Goal: Information Seeking & Learning: Learn about a topic

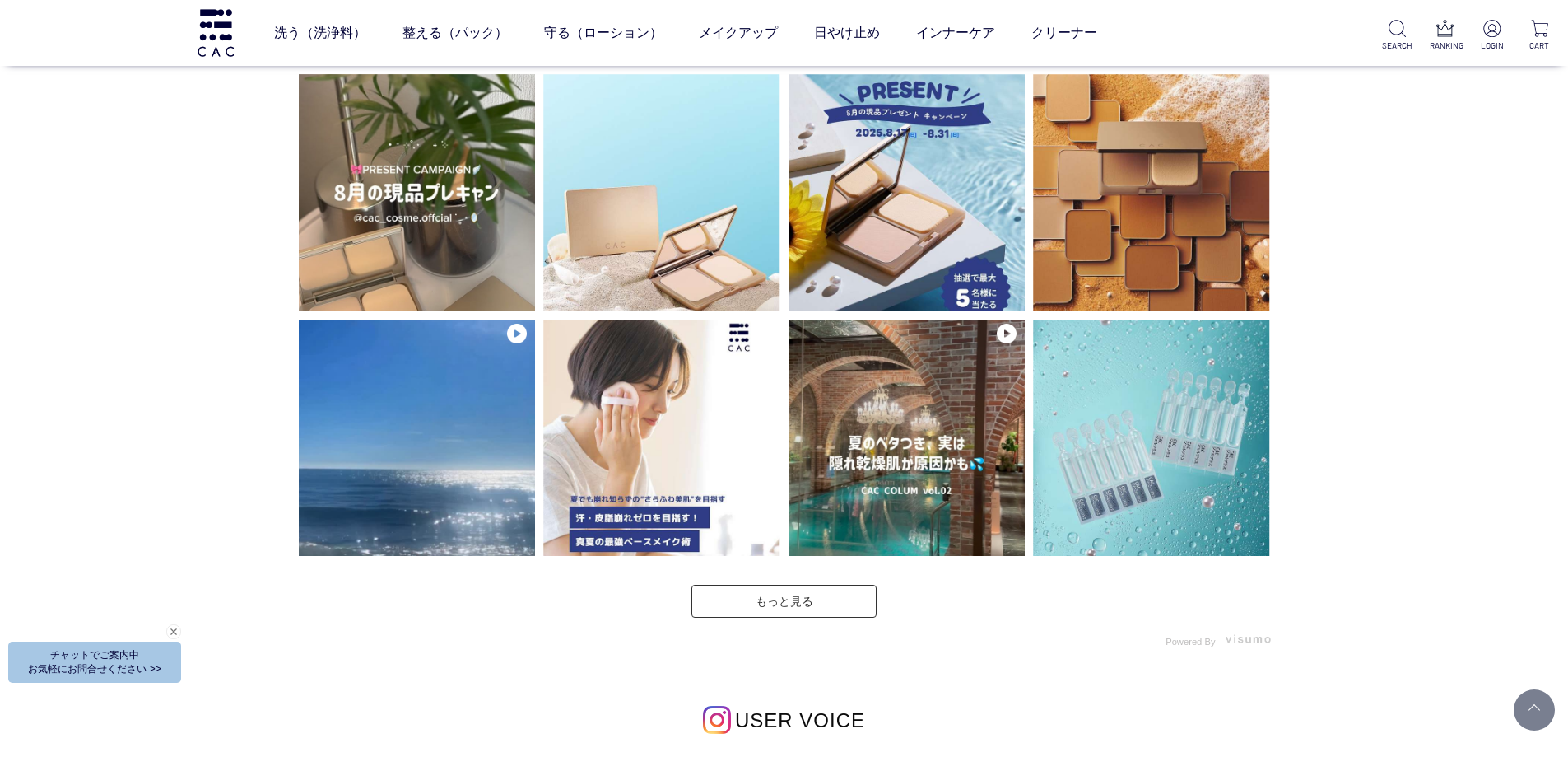
scroll to position [3952, 0]
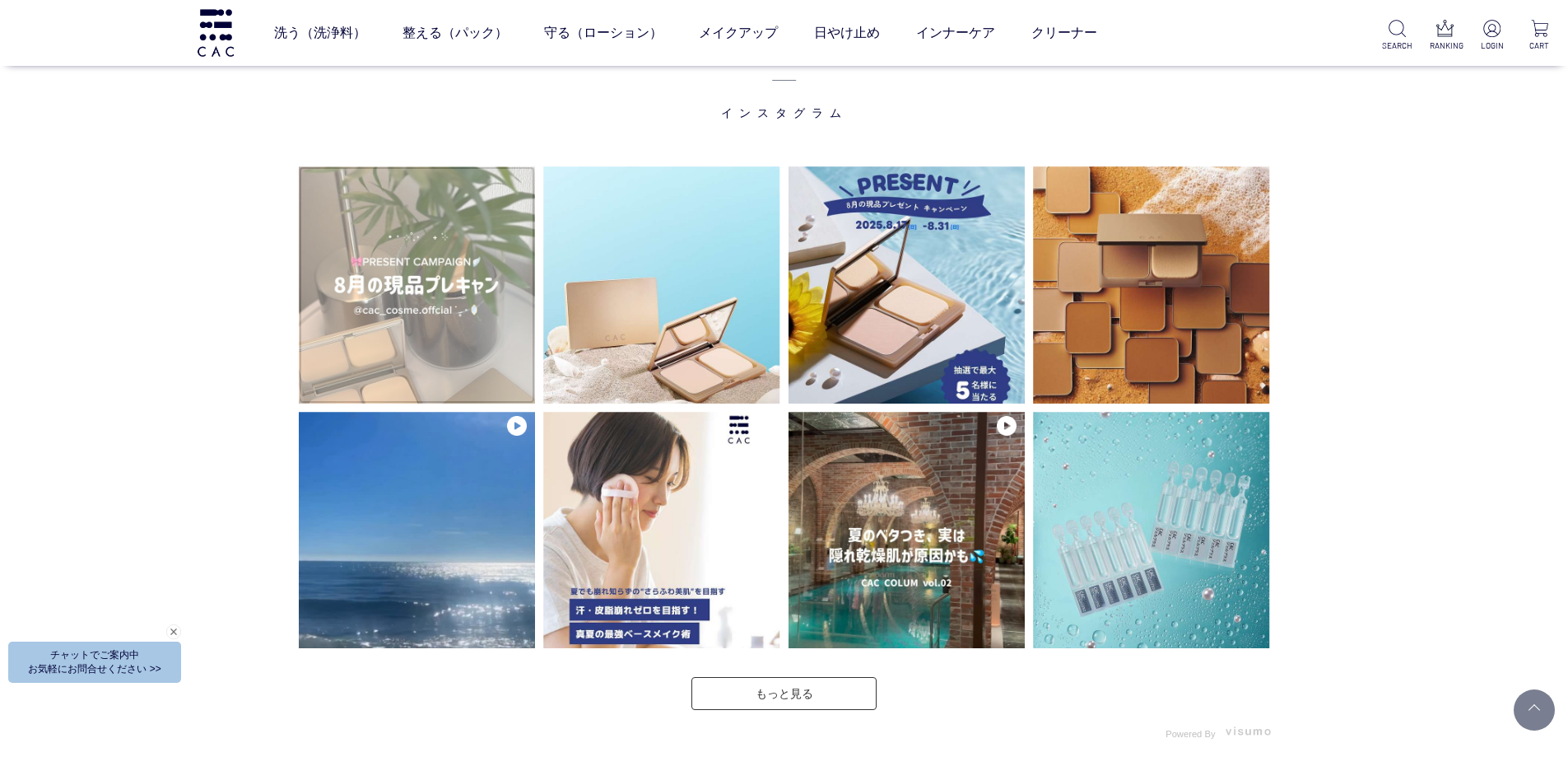
click at [440, 324] on video at bounding box center [418, 285] width 237 height 237
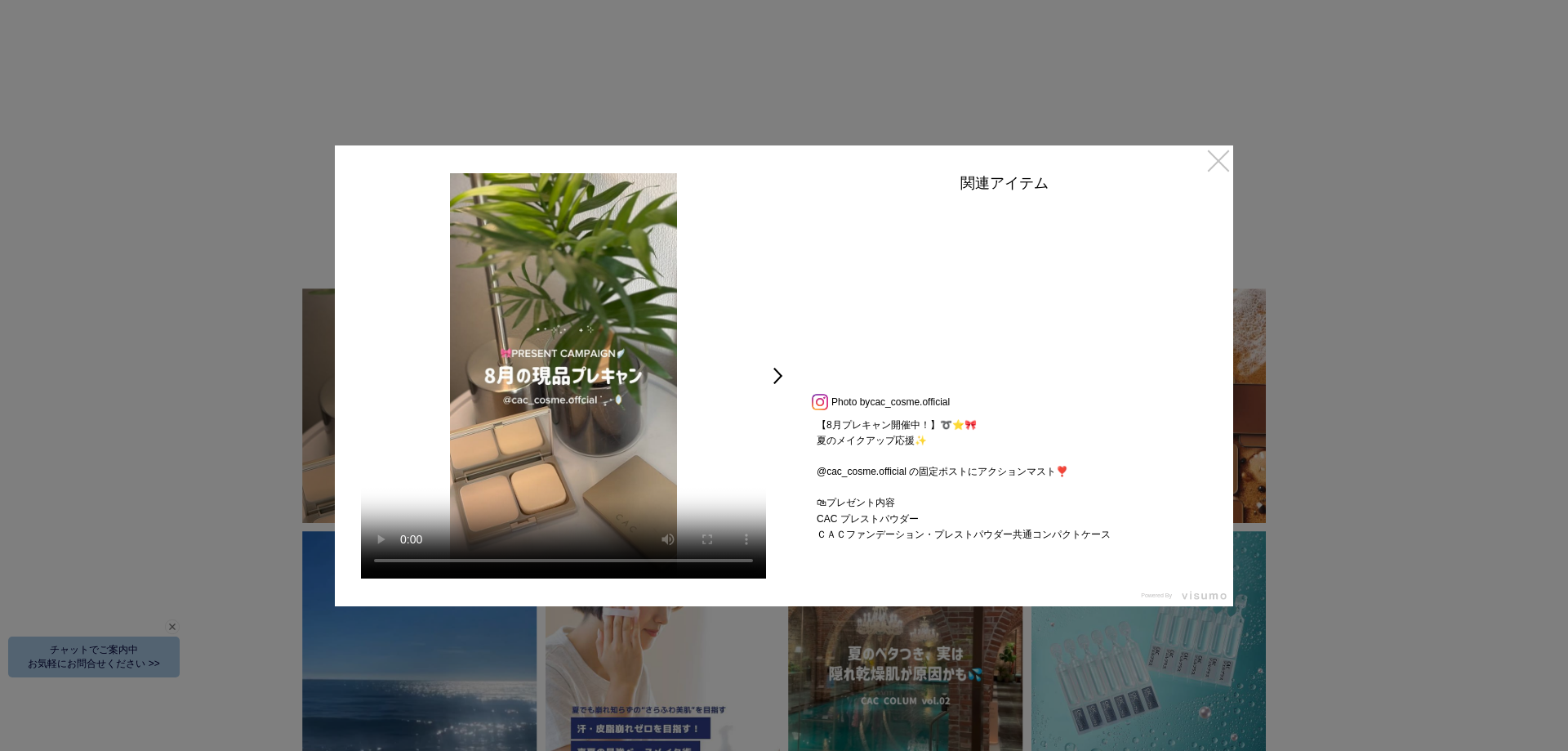
click at [1222, 161] on link "×" at bounding box center [1219, 160] width 29 height 29
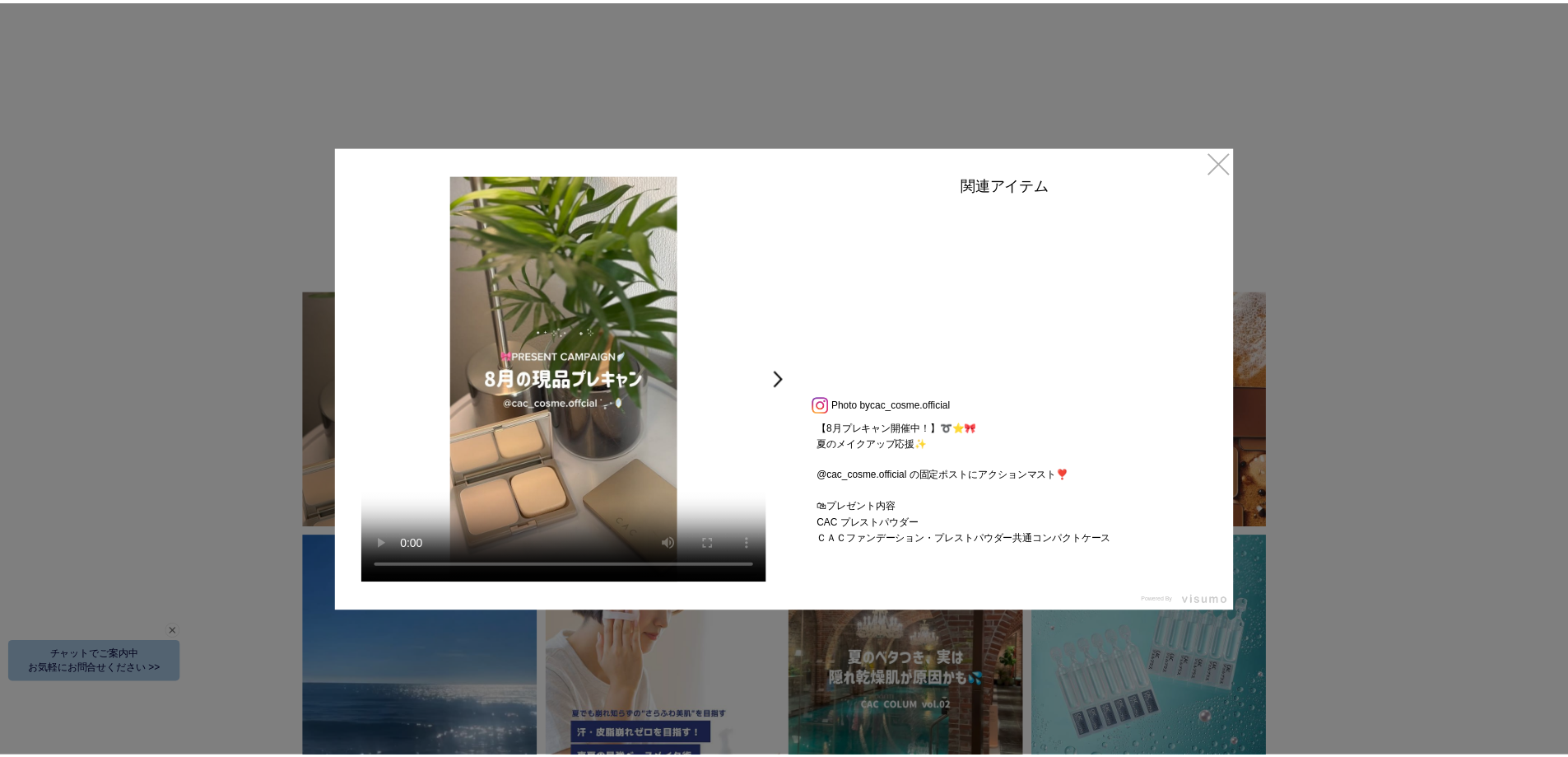
scroll to position [3952, 0]
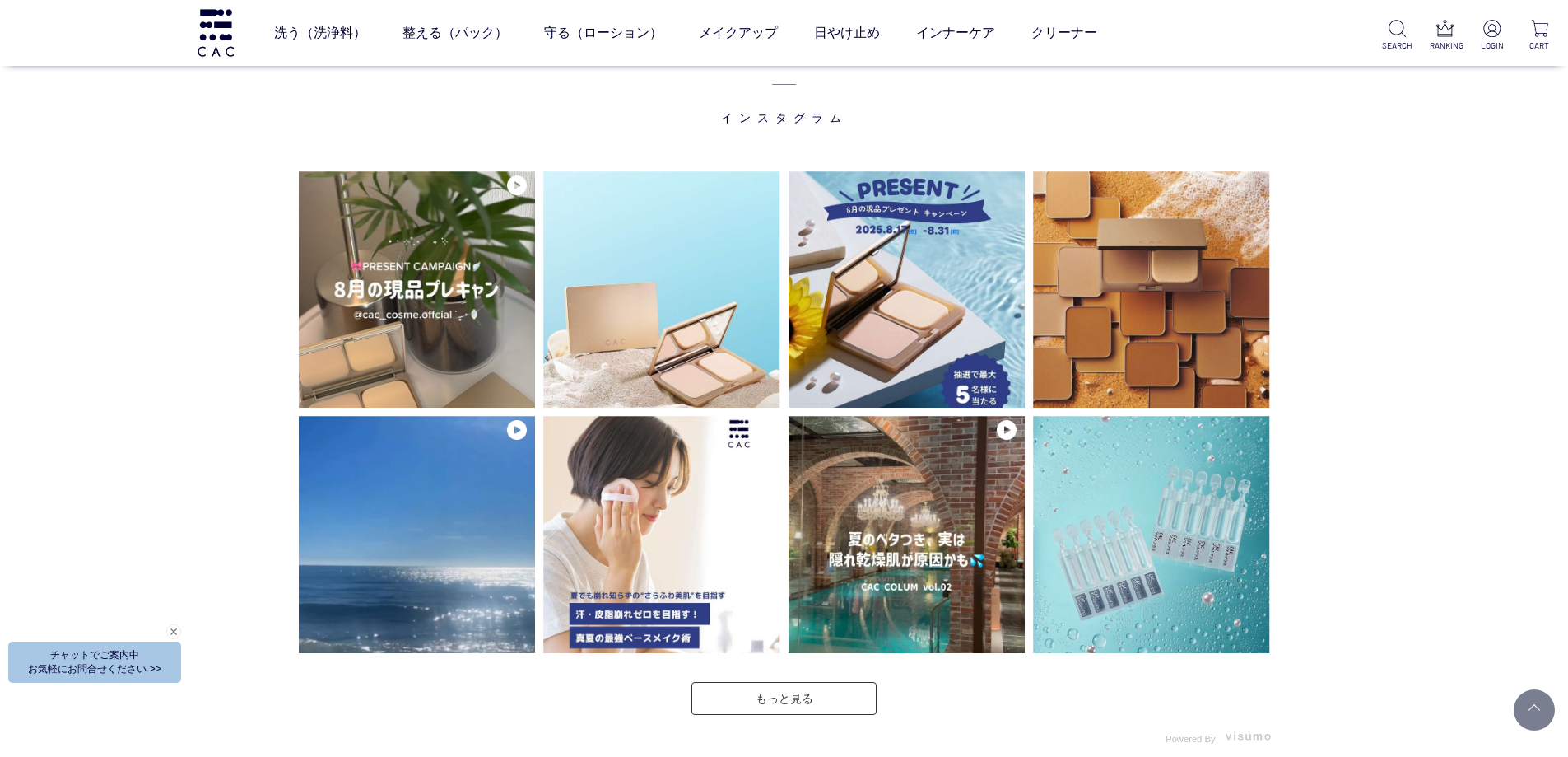
click at [1463, 240] on div "INSTAGRAM インスタグラム" at bounding box center [784, 625] width 1568 height 1374
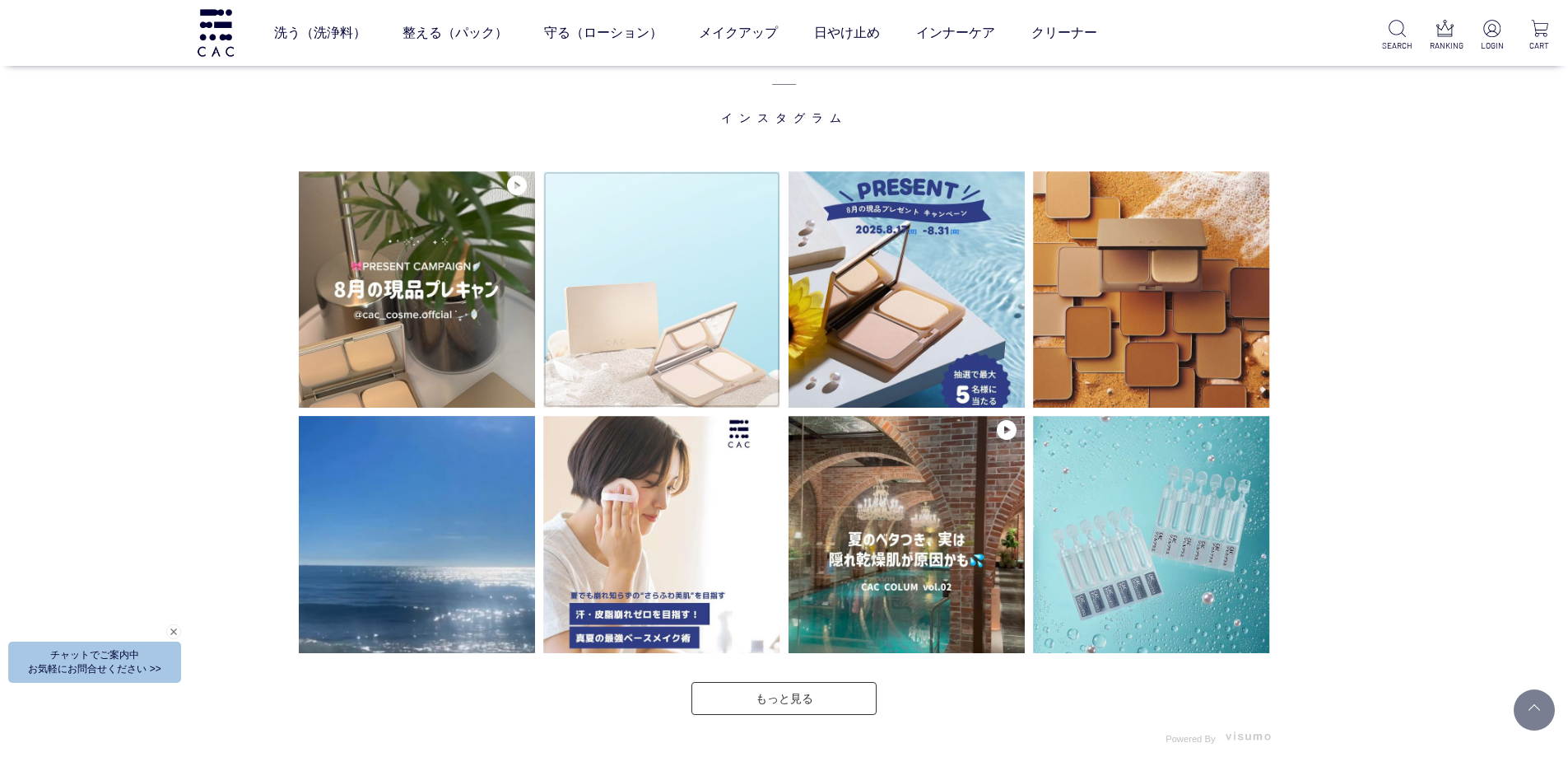
click at [642, 333] on img at bounding box center [661, 290] width 237 height 237
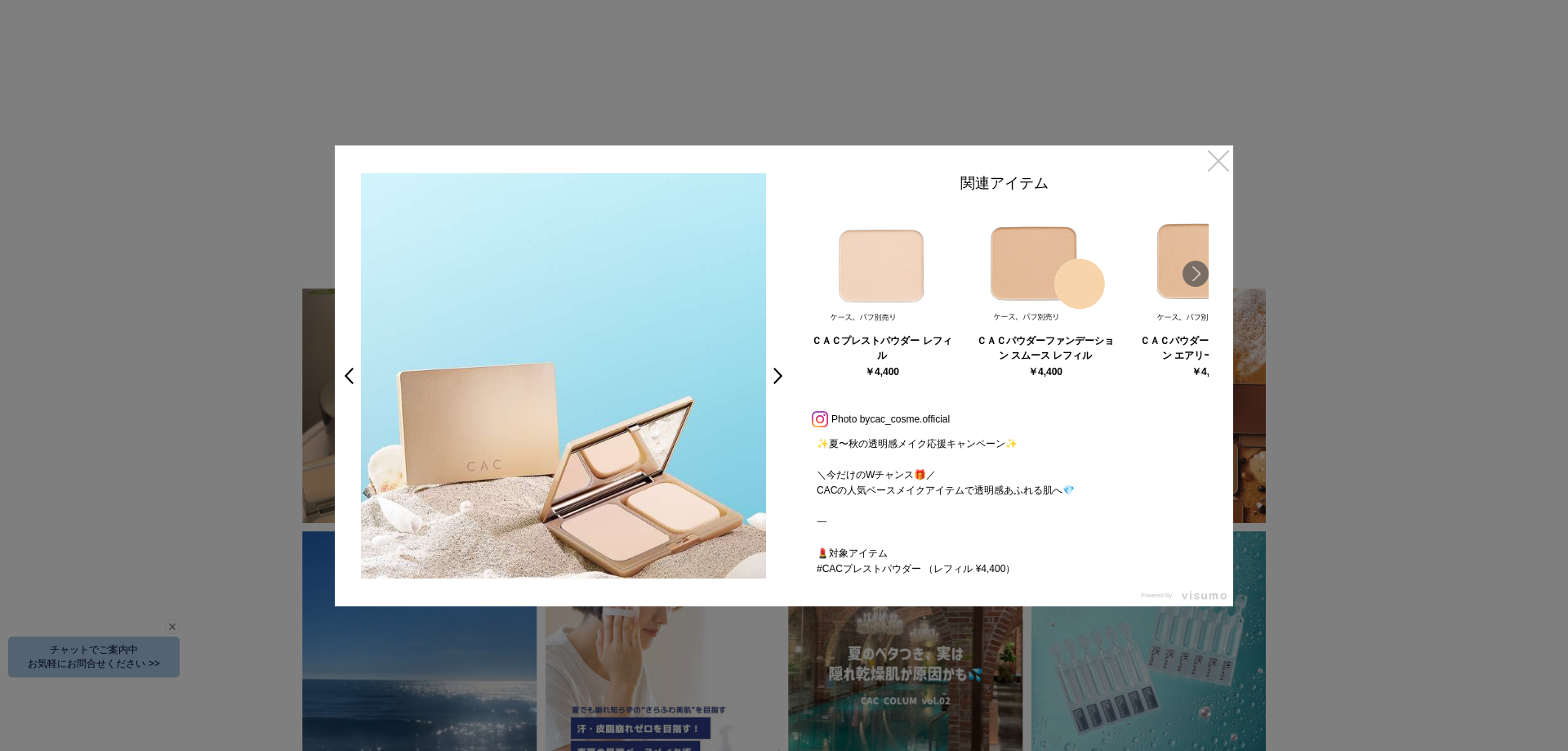
click at [1226, 158] on link "×" at bounding box center [1219, 160] width 29 height 29
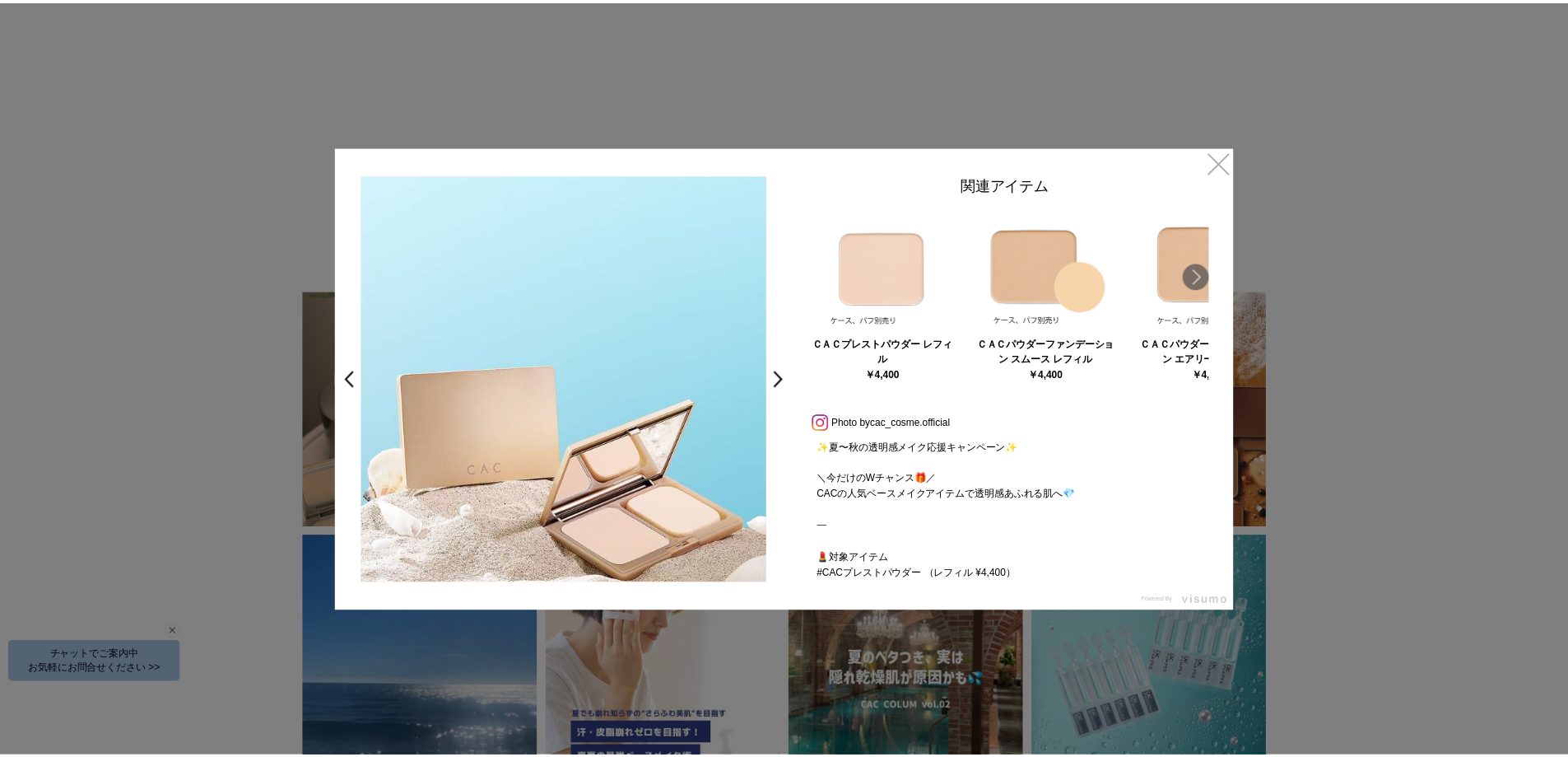
scroll to position [3952, 0]
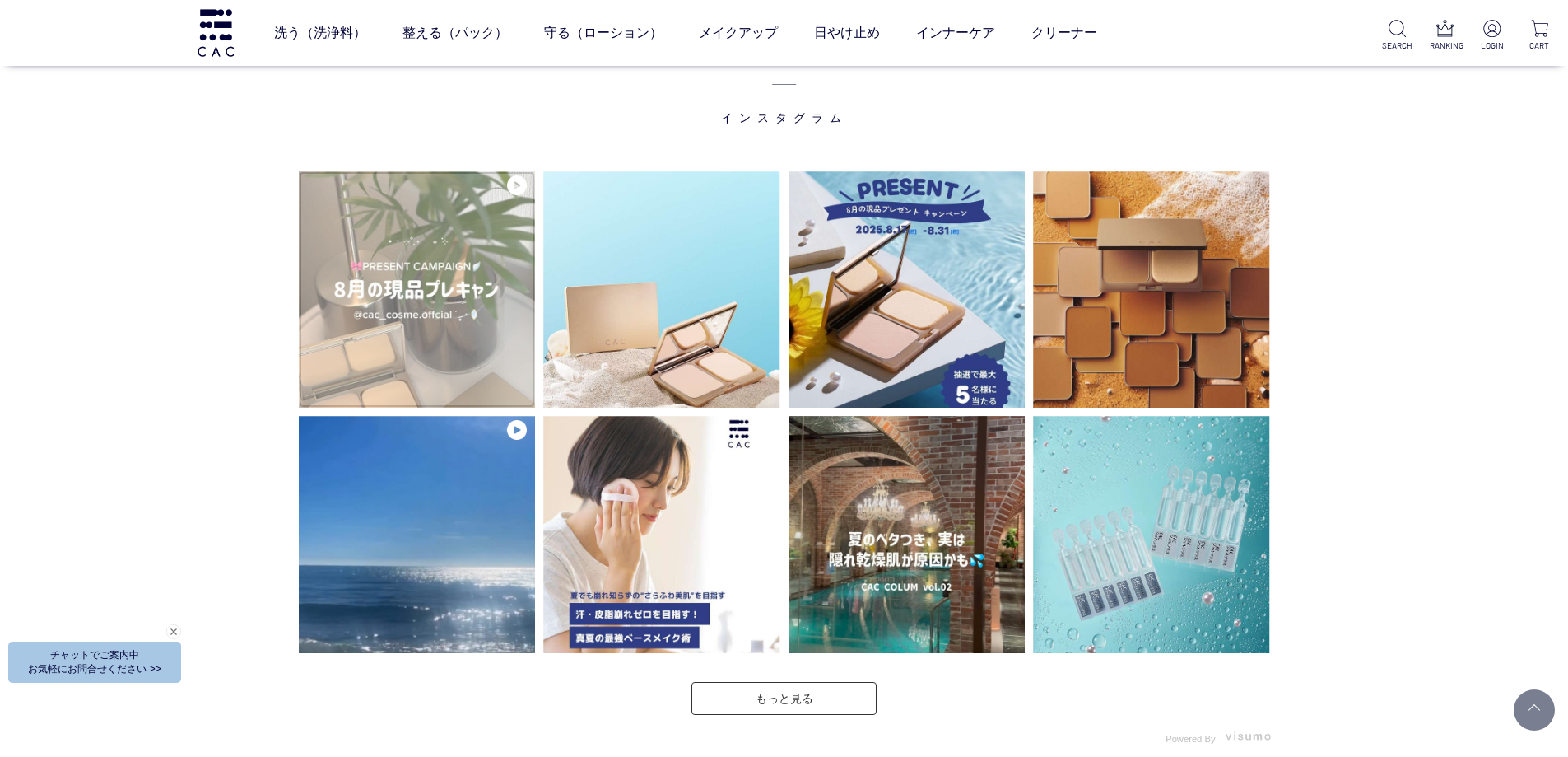
click at [474, 365] on img at bounding box center [418, 290] width 237 height 237
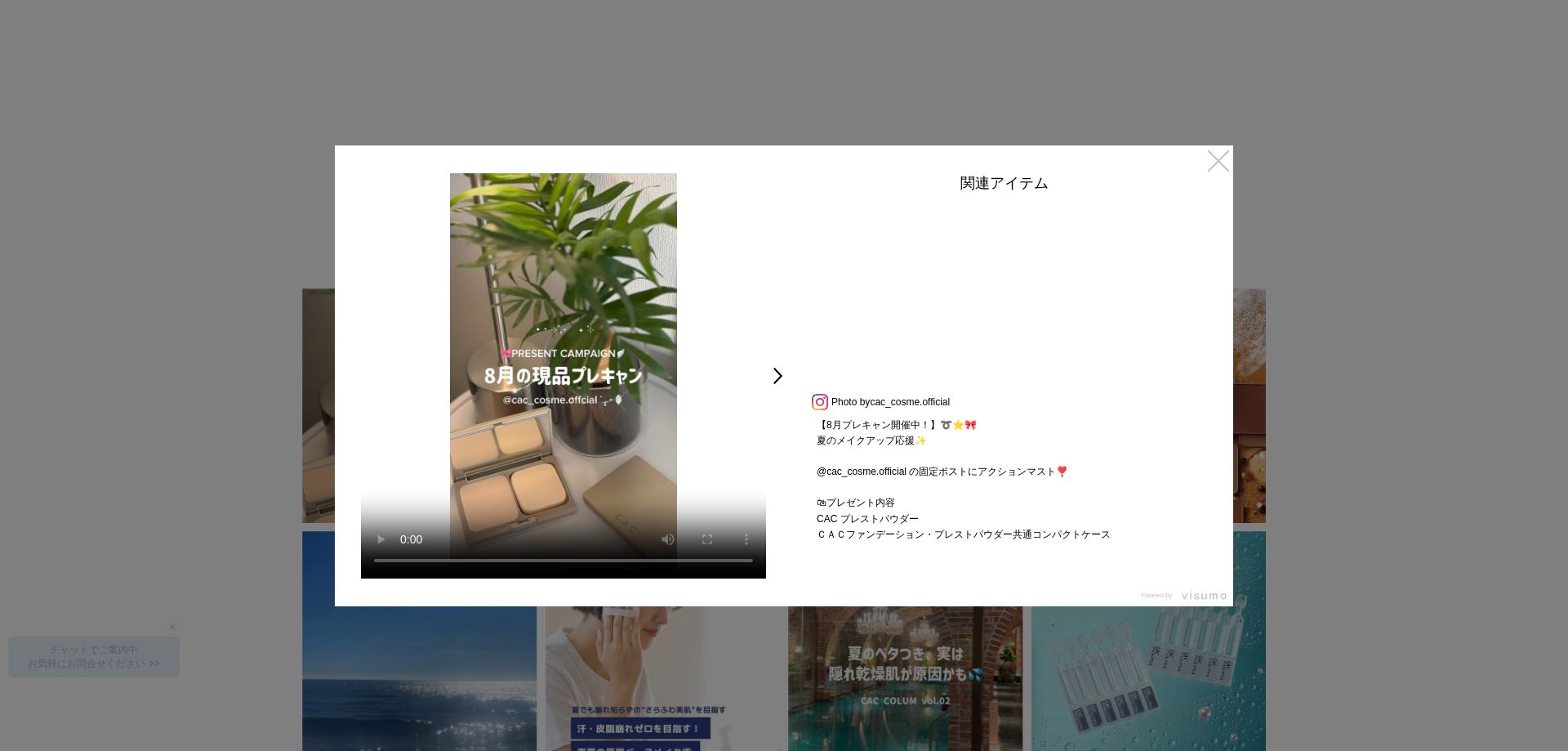
click at [1219, 165] on link "×" at bounding box center [1219, 160] width 29 height 29
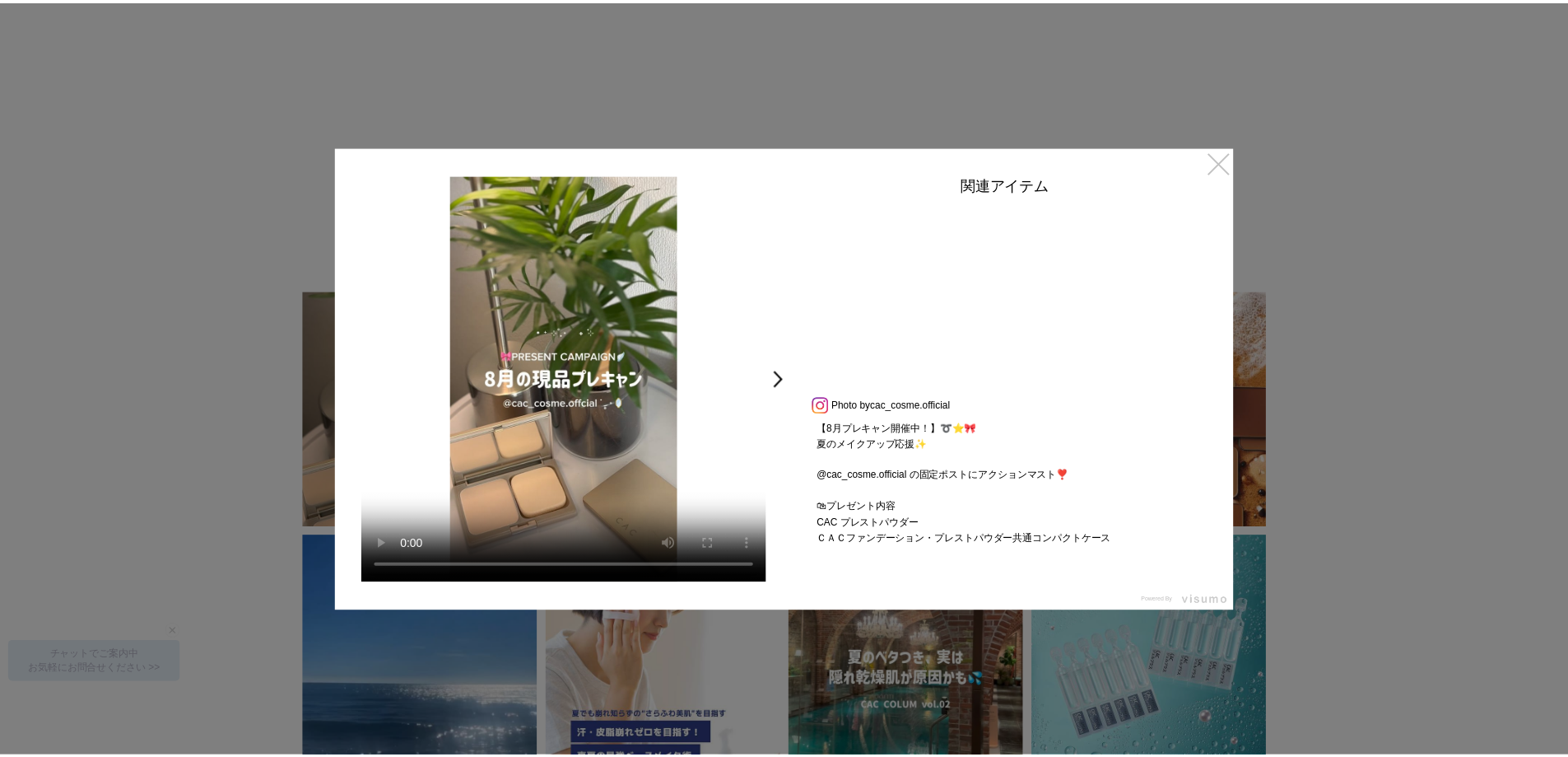
scroll to position [3952, 0]
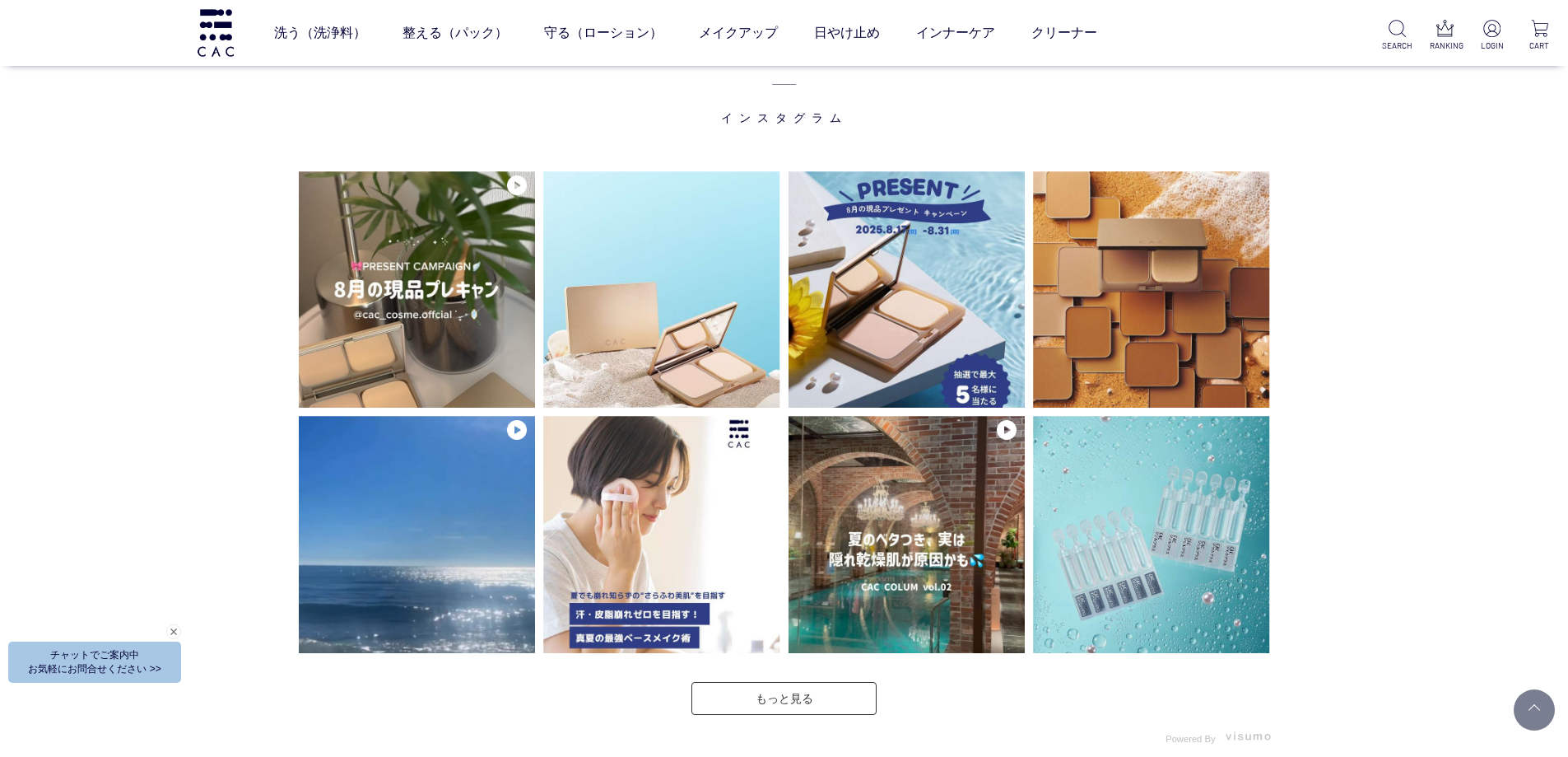
click at [1433, 369] on div "INSTAGRAM インスタグラム" at bounding box center [784, 625] width 1568 height 1374
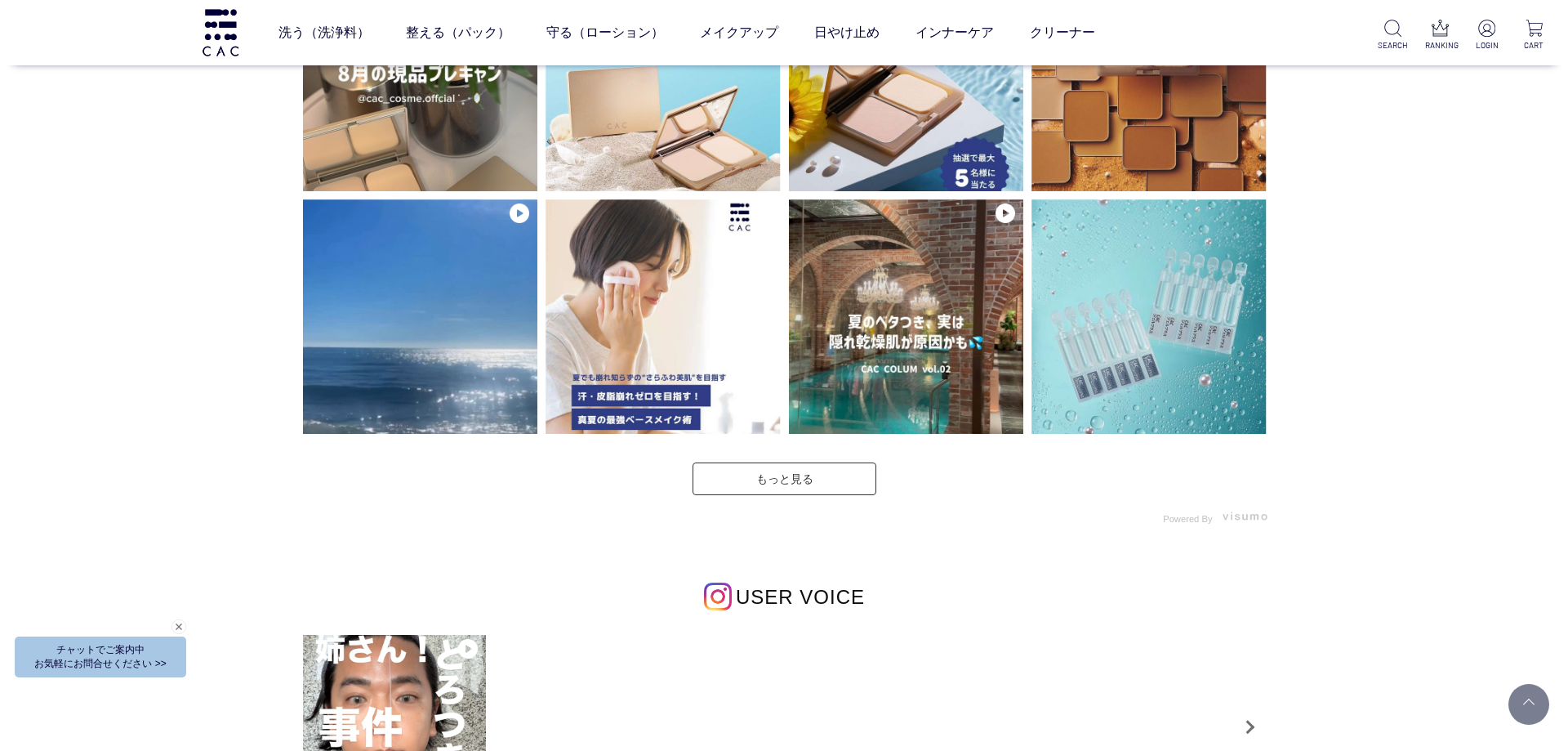
scroll to position [3999, 0]
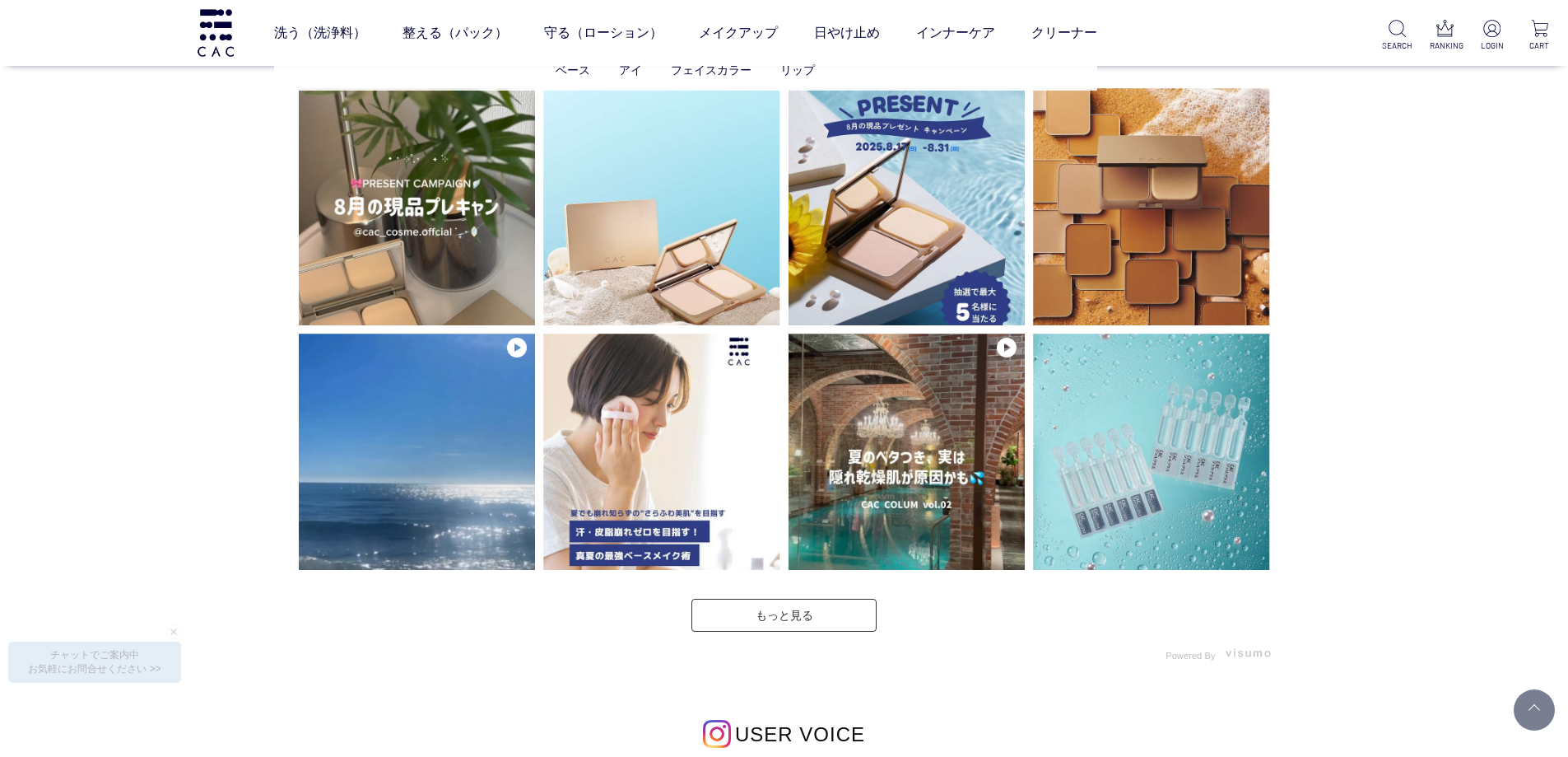
click at [580, 80] on ul "ベース アイ フェイスカラー リップ" at bounding box center [685, 70] width 823 height 41
click at [580, 73] on link "ベース" at bounding box center [572, 69] width 34 height 13
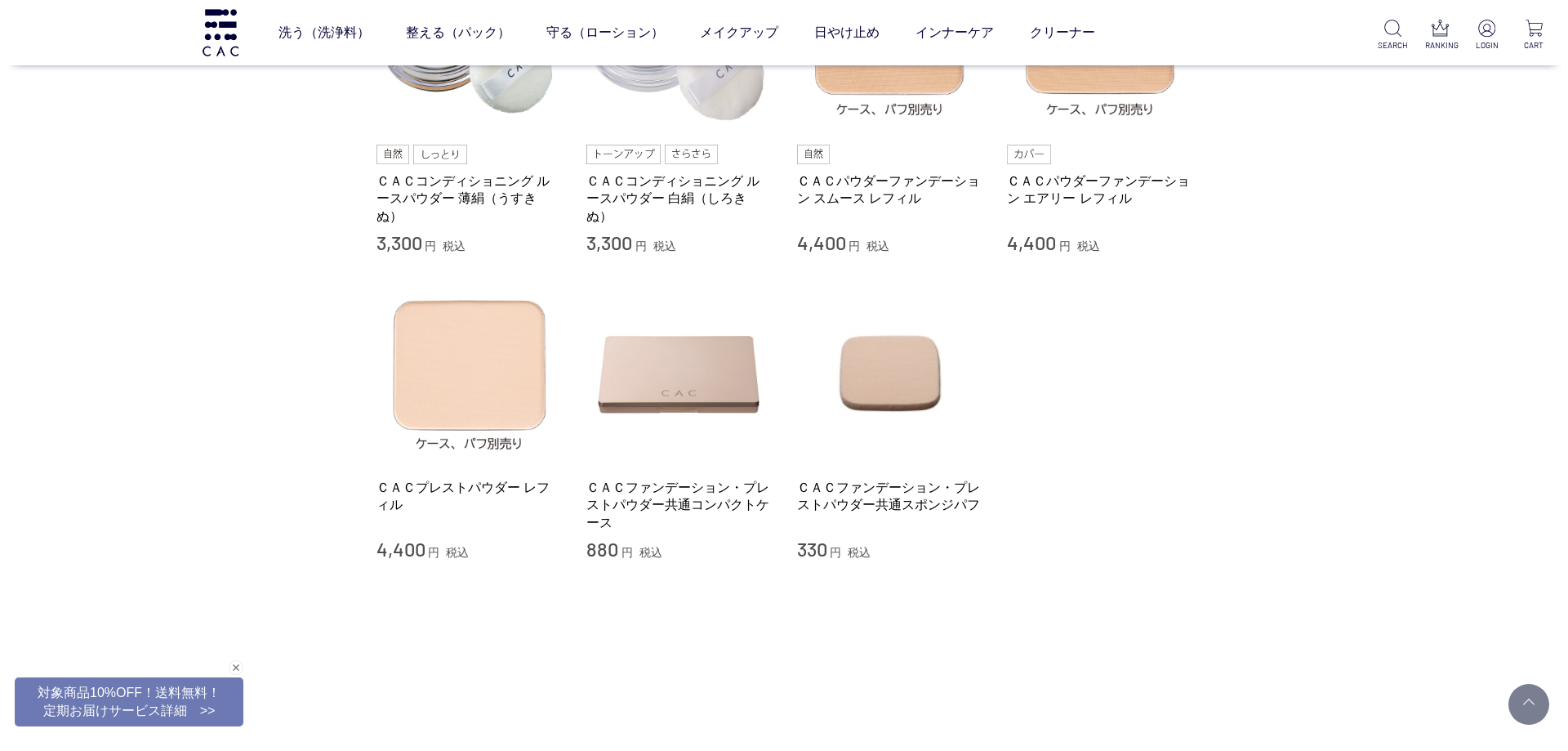
scroll to position [326, 0]
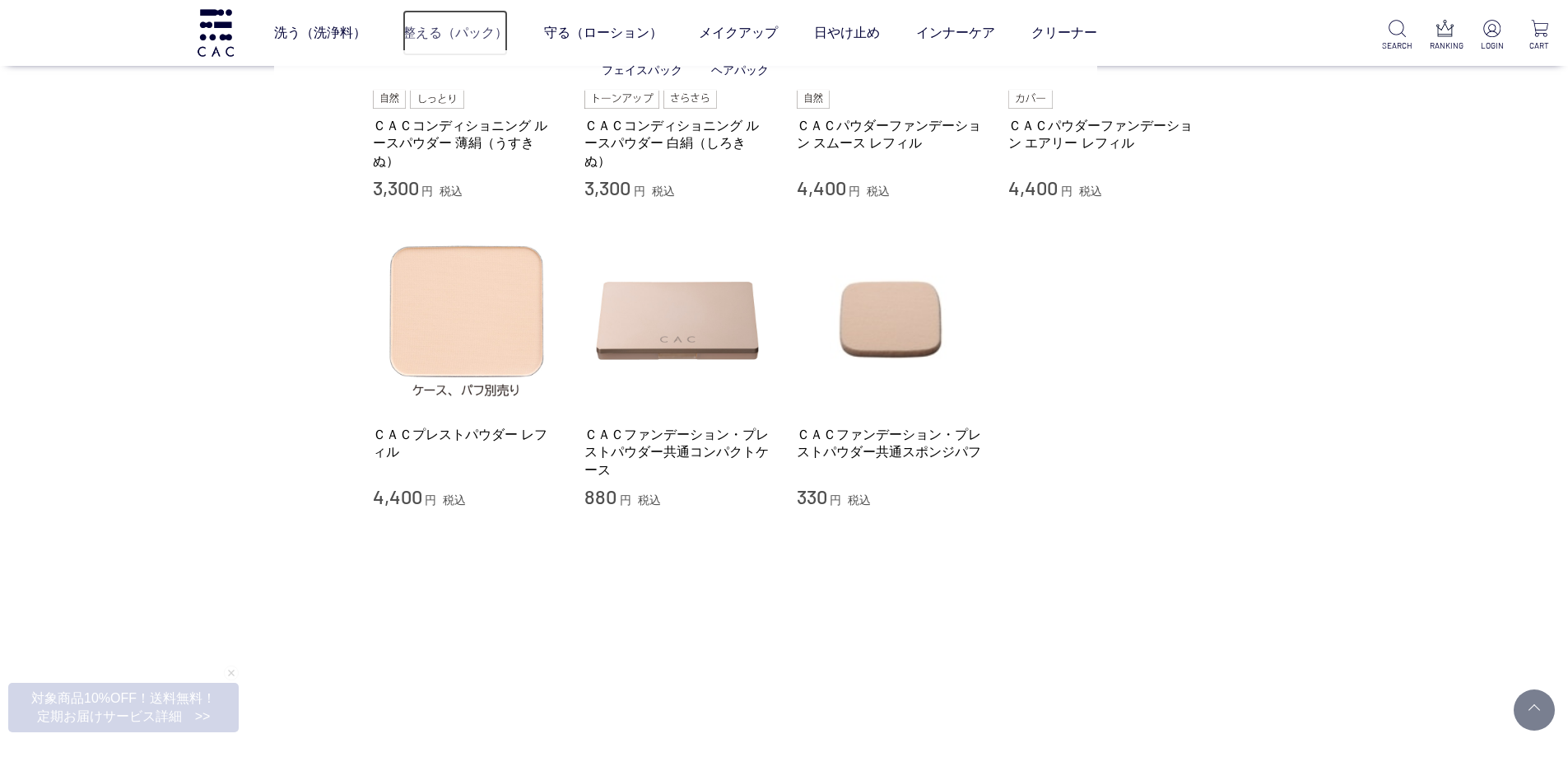
click at [444, 32] on link "整える（パック）" at bounding box center [456, 33] width 106 height 46
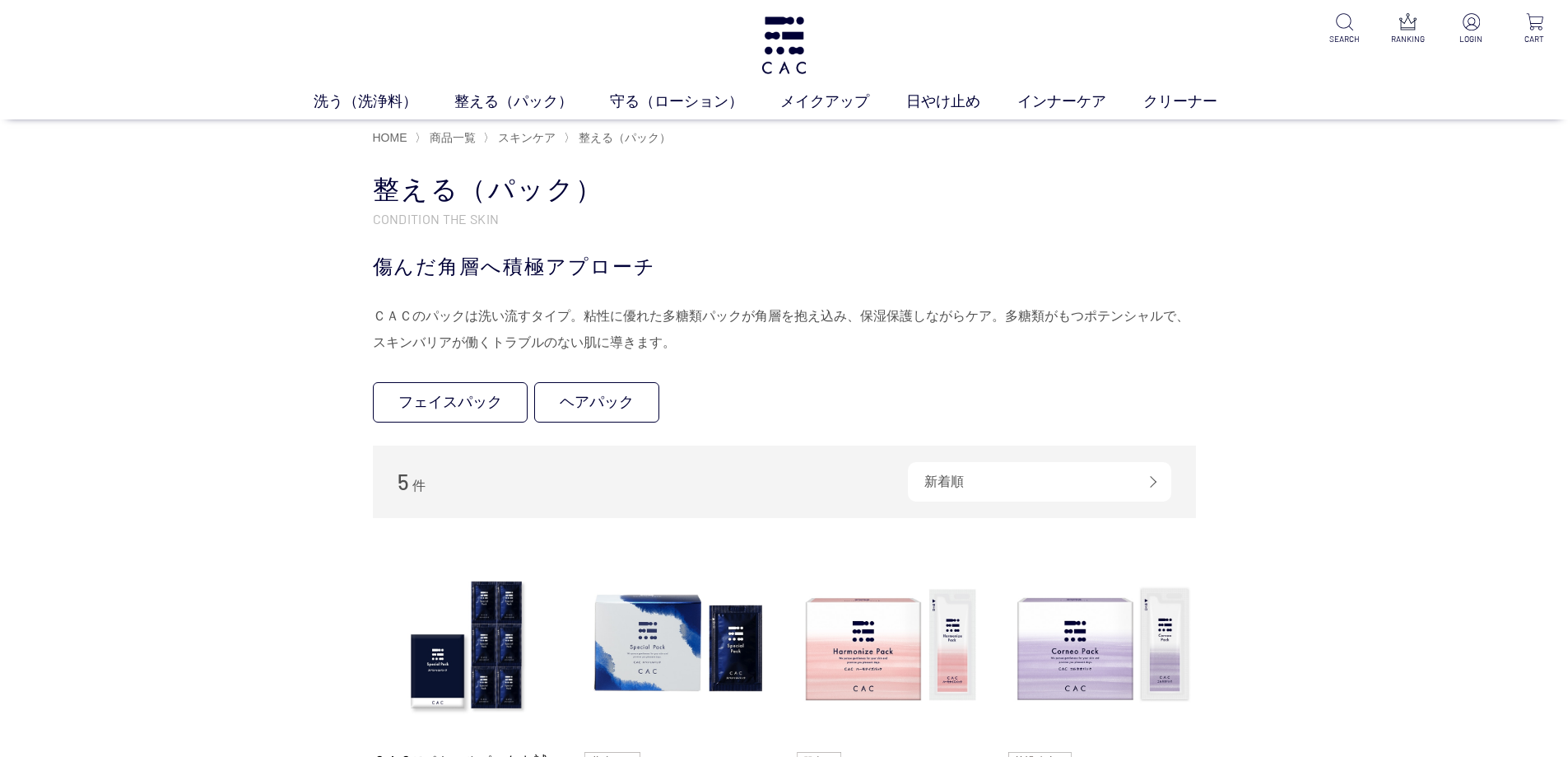
scroll to position [82, 0]
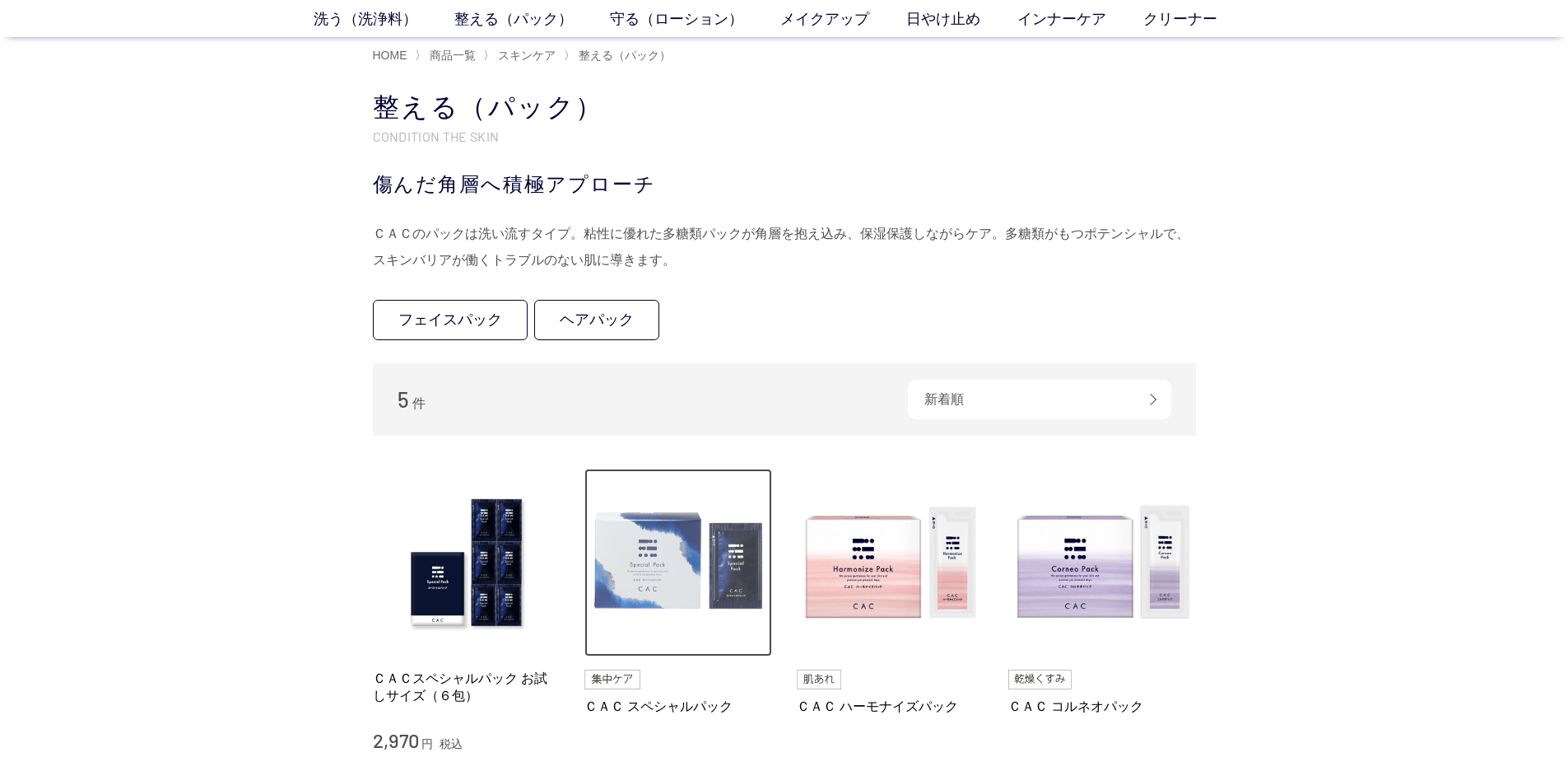
click at [676, 533] on img at bounding box center [678, 562] width 188 height 188
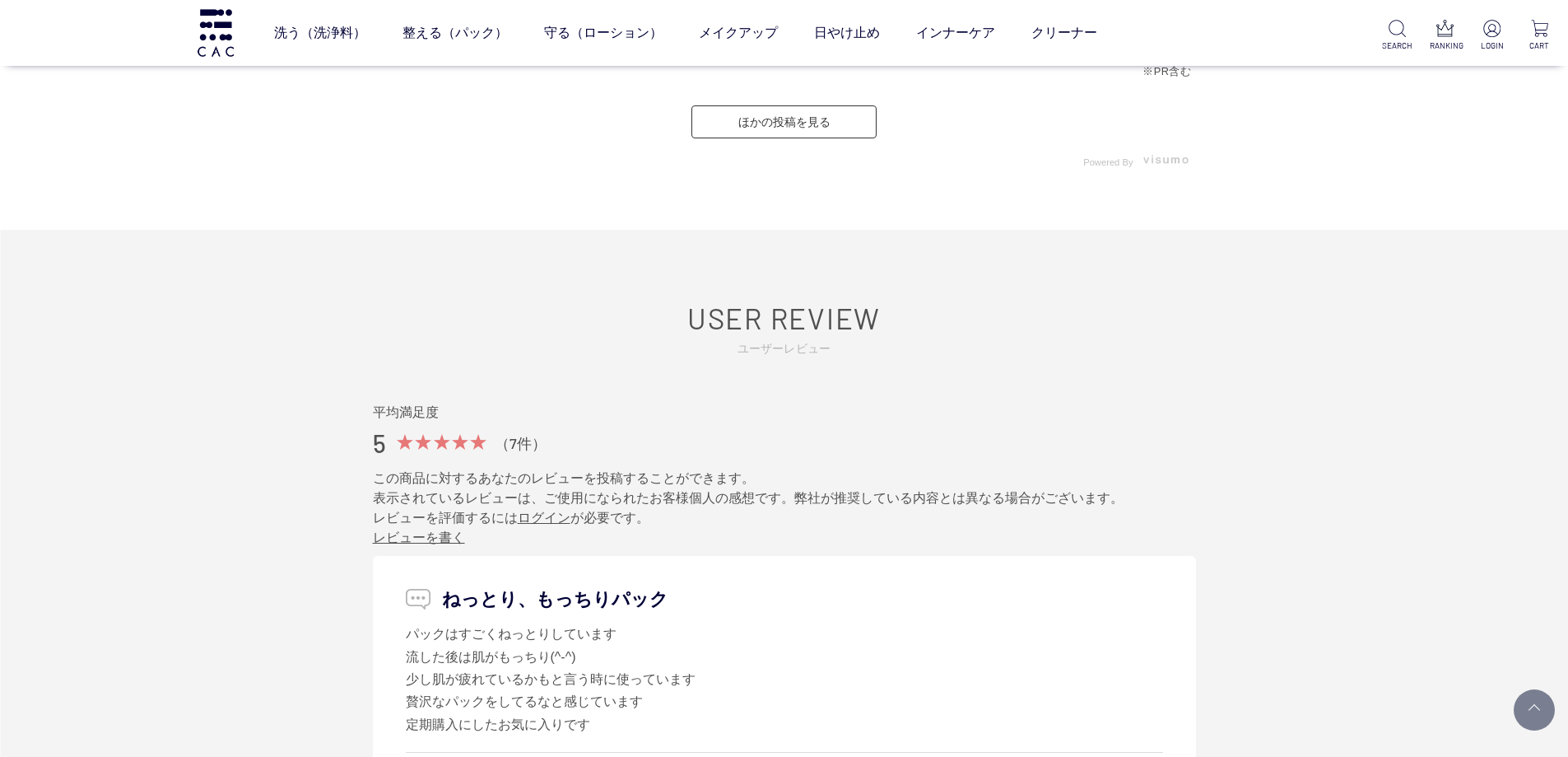
scroll to position [8151, 0]
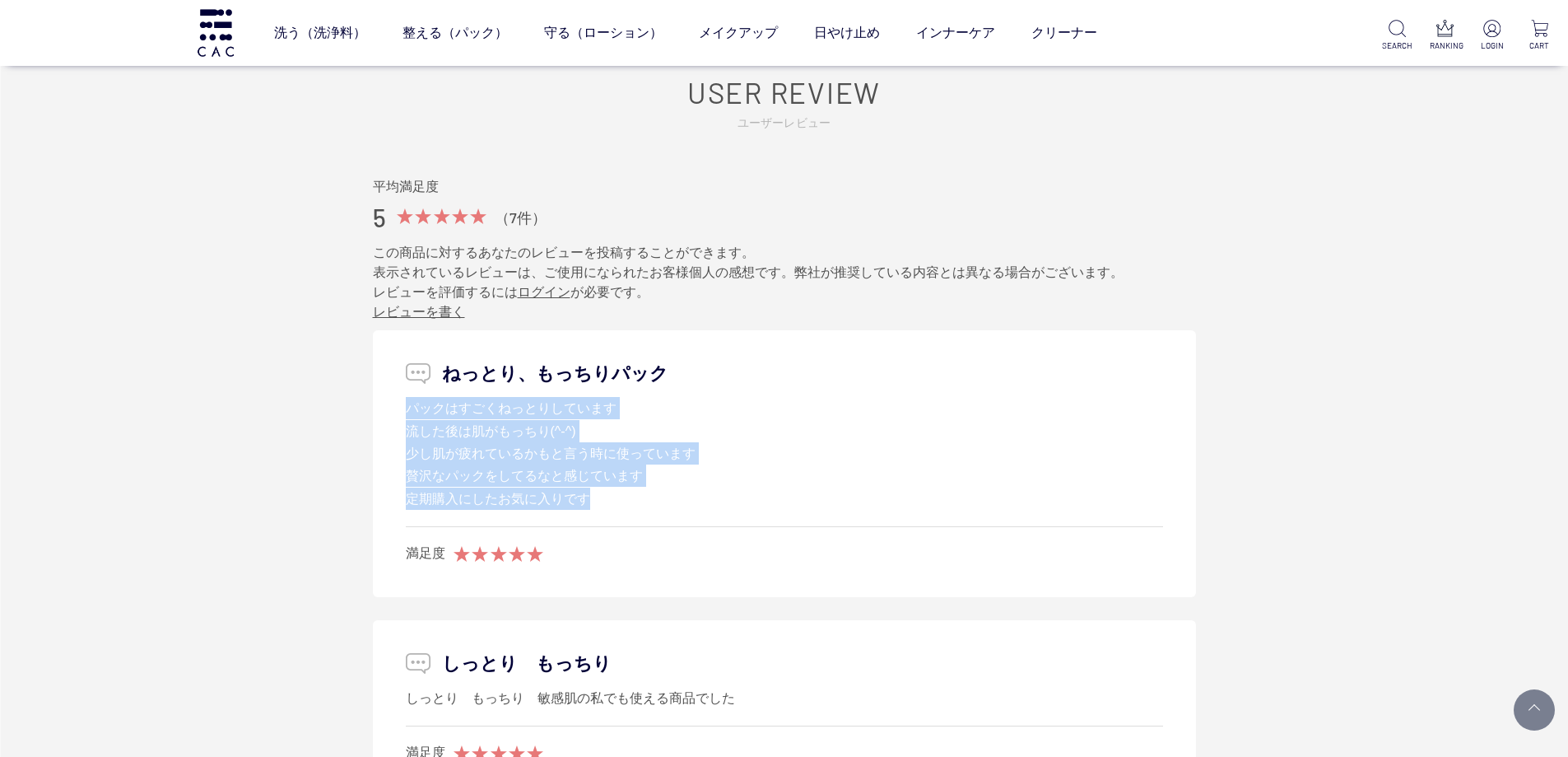
drag, startPoint x: 671, startPoint y: 418, endPoint x: 669, endPoint y: 493, distance: 75.0
click at [669, 493] on div "パックはすごくねっとりしています 流した後は肌がもっちり(^-^) 少し肌が疲れているかもと言う時に使っています 贅沢なパックをしてるなと感じています 定期購…" at bounding box center [784, 453] width 758 height 113
click at [669, 494] on div "パックはすごくねっとりしています 流した後は肌がもっちり(^-^) 少し肌が疲れているかもと言う時に使っています 贅沢なパックをしてるなと感じています 定期購…" at bounding box center [784, 453] width 758 height 113
drag, startPoint x: 662, startPoint y: 499, endPoint x: 655, endPoint y: 433, distance: 66.4
click at [655, 433] on div "パックはすごくねっとりしています 流した後は肌がもっちり(^-^) 少し肌が疲れているかもと言う時に使っています 贅沢なパックをしてるなと感じています 定期購…" at bounding box center [784, 453] width 758 height 113
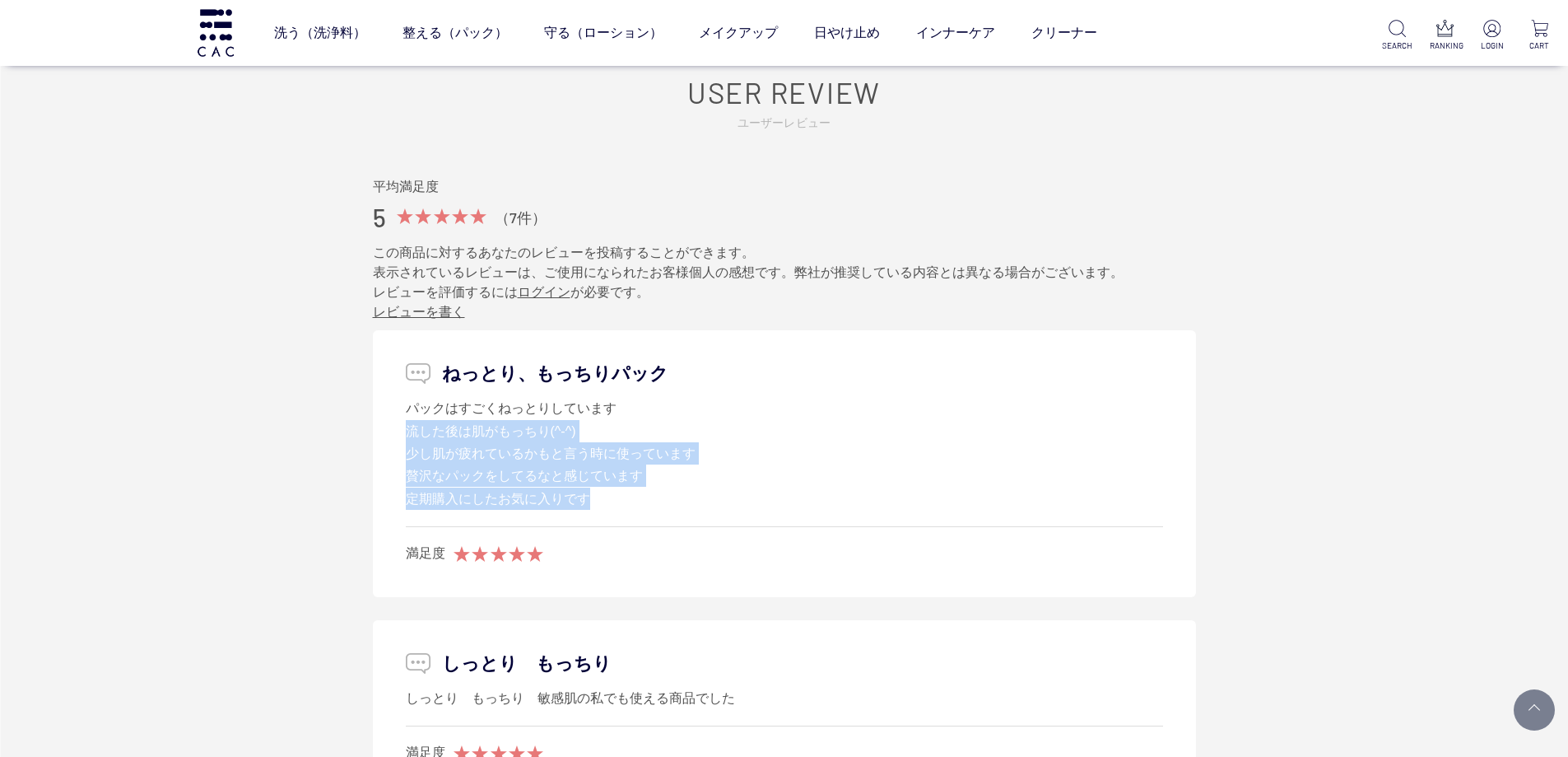
click at [655, 433] on div "パックはすごくねっとりしています 流した後は肌がもっちり(^-^) 少し肌が疲れているかもと言う時に使っています 贅沢なパックをしてるなと感じています 定期購…" at bounding box center [784, 453] width 758 height 113
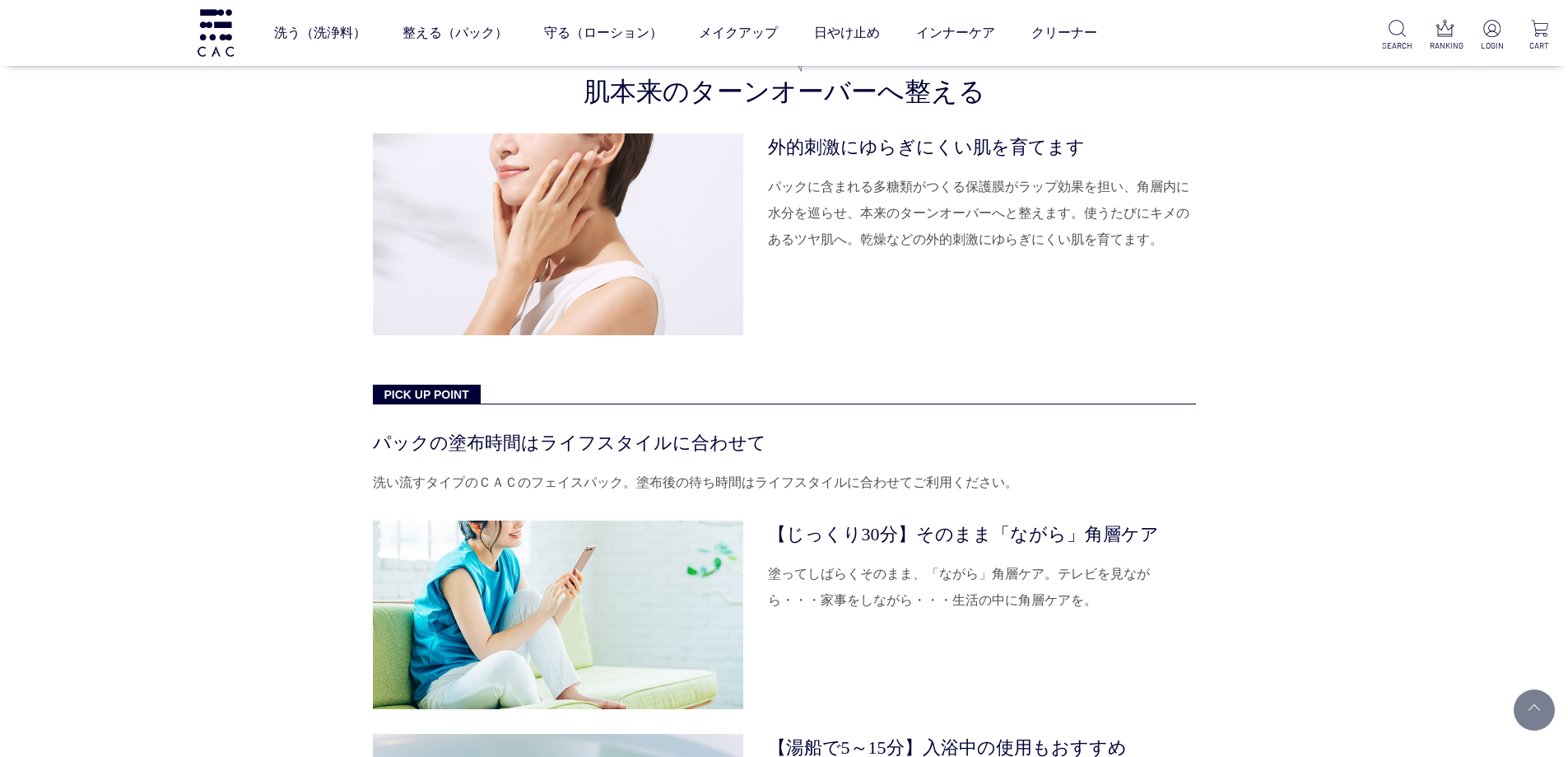
scroll to position [4940, 0]
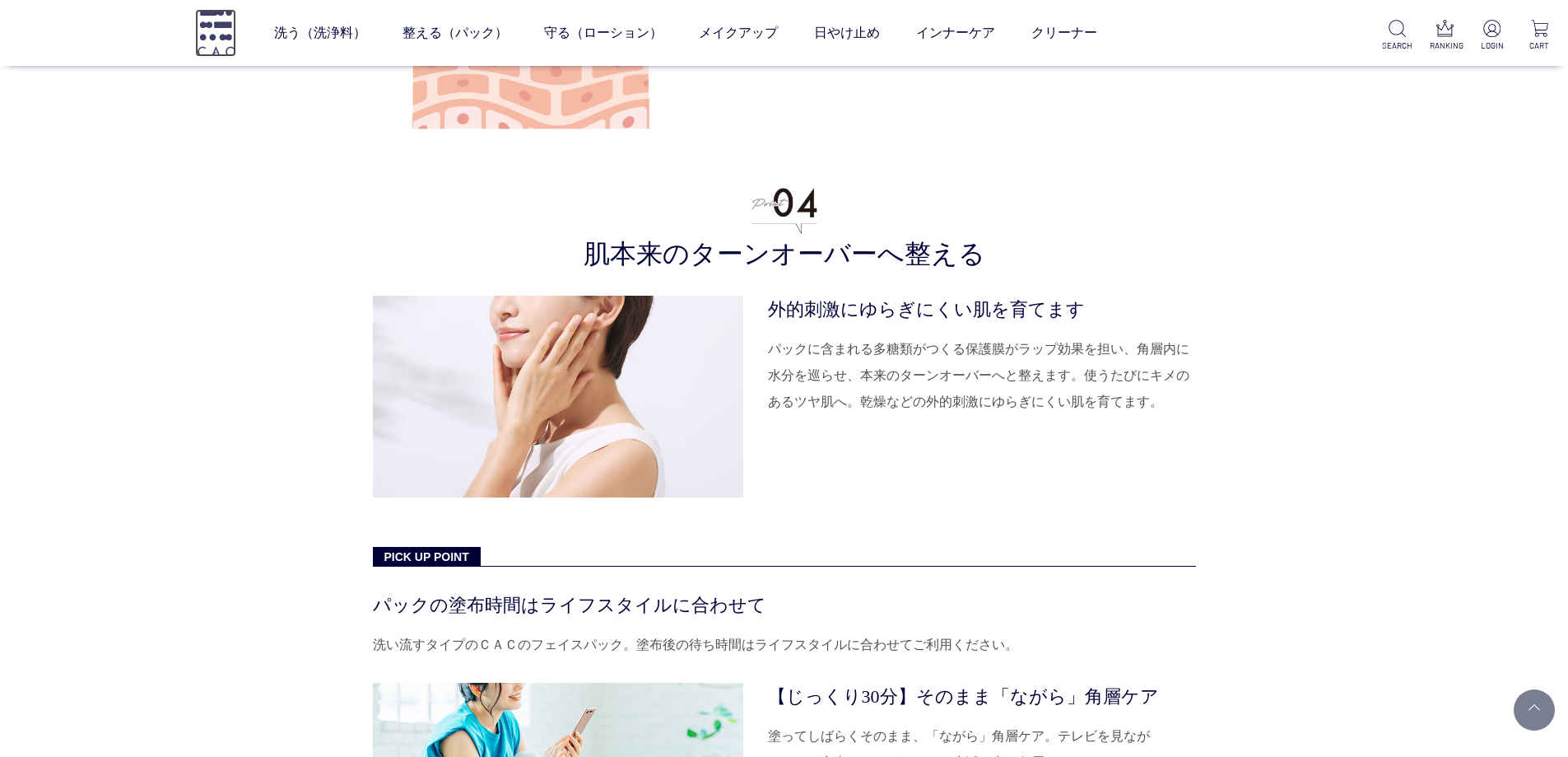
click at [232, 48] on img at bounding box center [216, 32] width 41 height 47
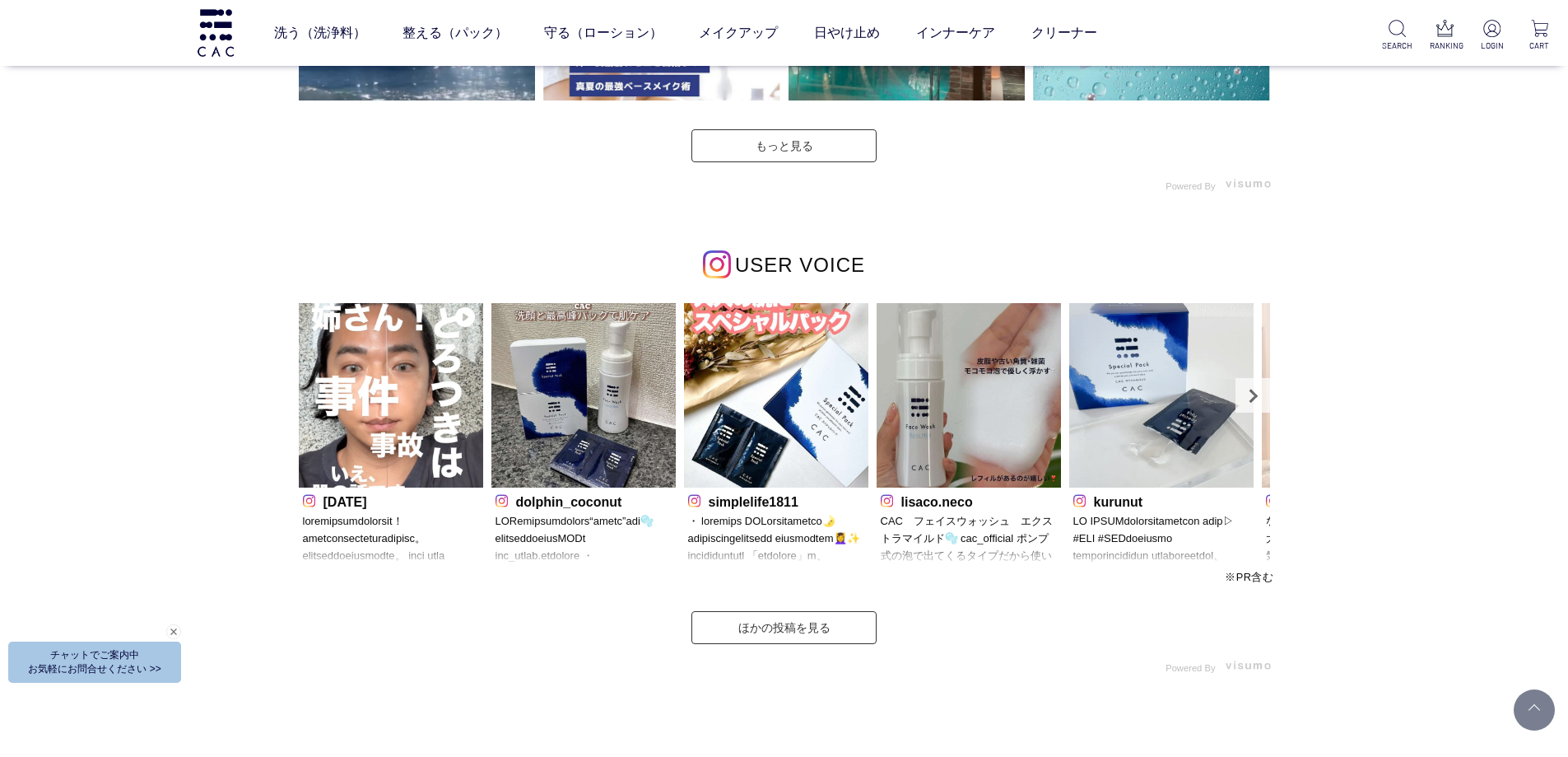
scroll to position [4528, 0]
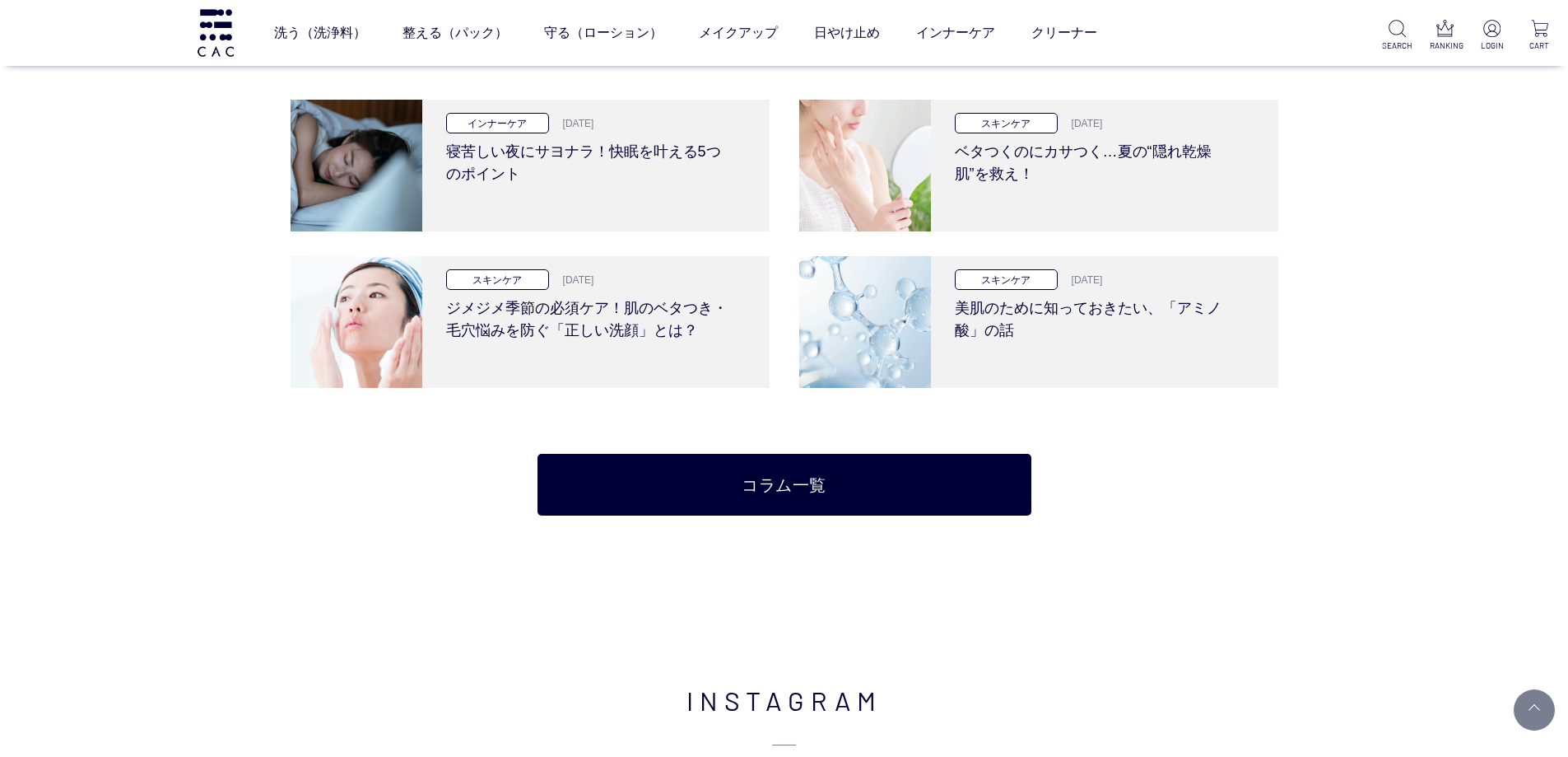
scroll to position [3458, 0]
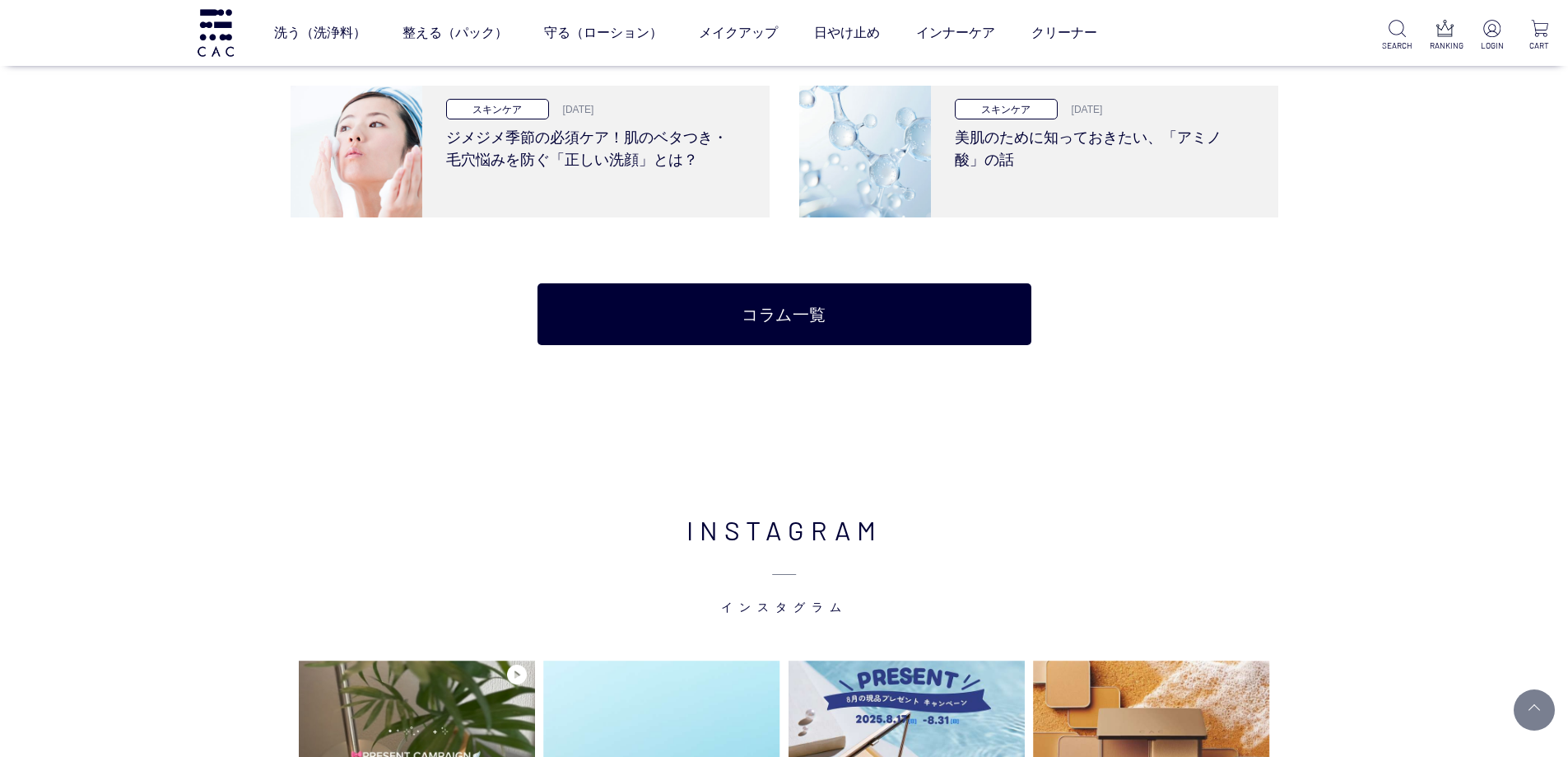
click at [291, 323] on div "CAC コラム インナーケア 2025.08.13 寝苦しい夜にサヨナラ！快眠を叶える5つのポイント スキンケア 2025.07.24 ベタつくのにカサつく……" at bounding box center [784, 86] width 987 height 521
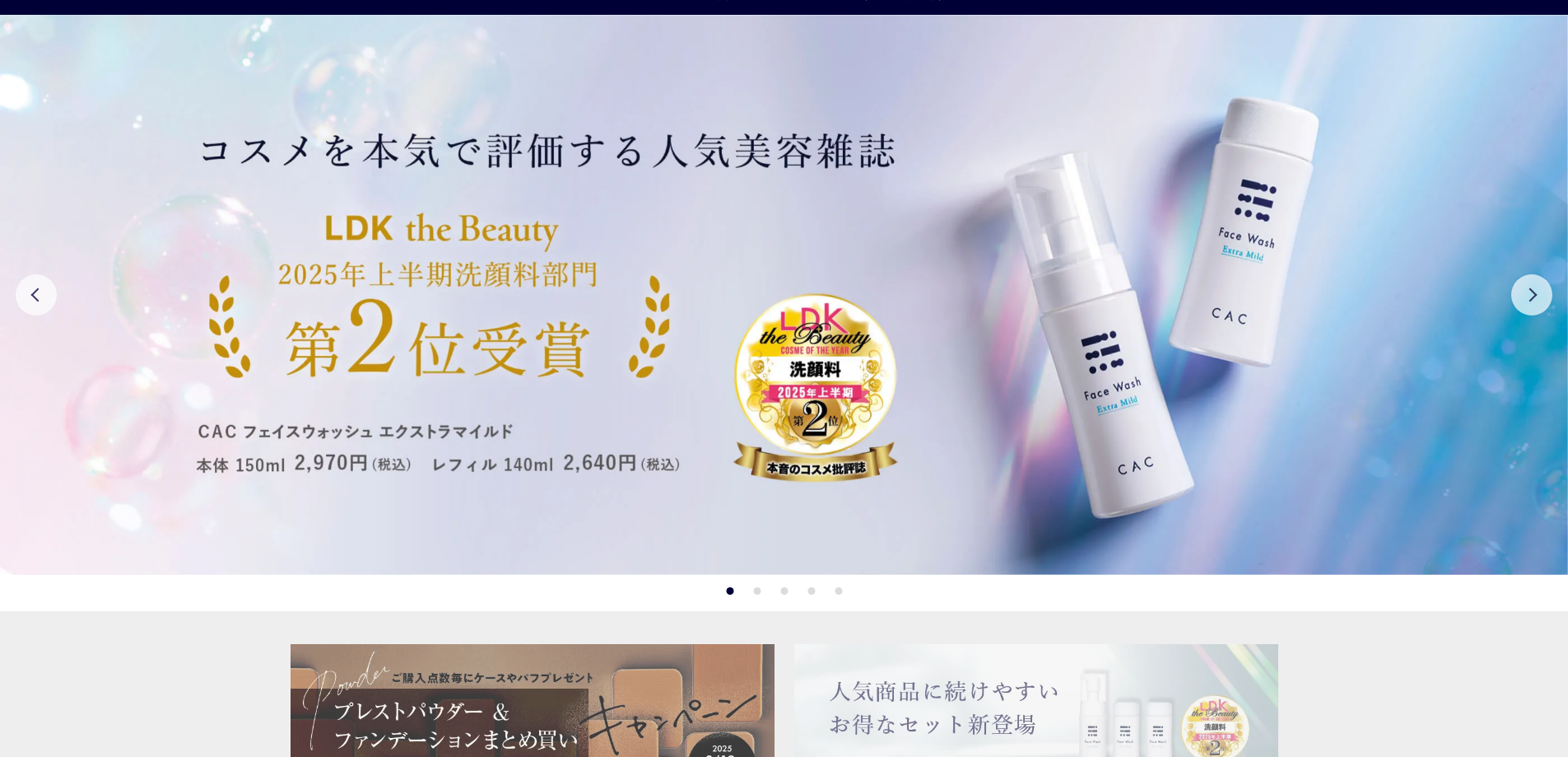
scroll to position [329, 0]
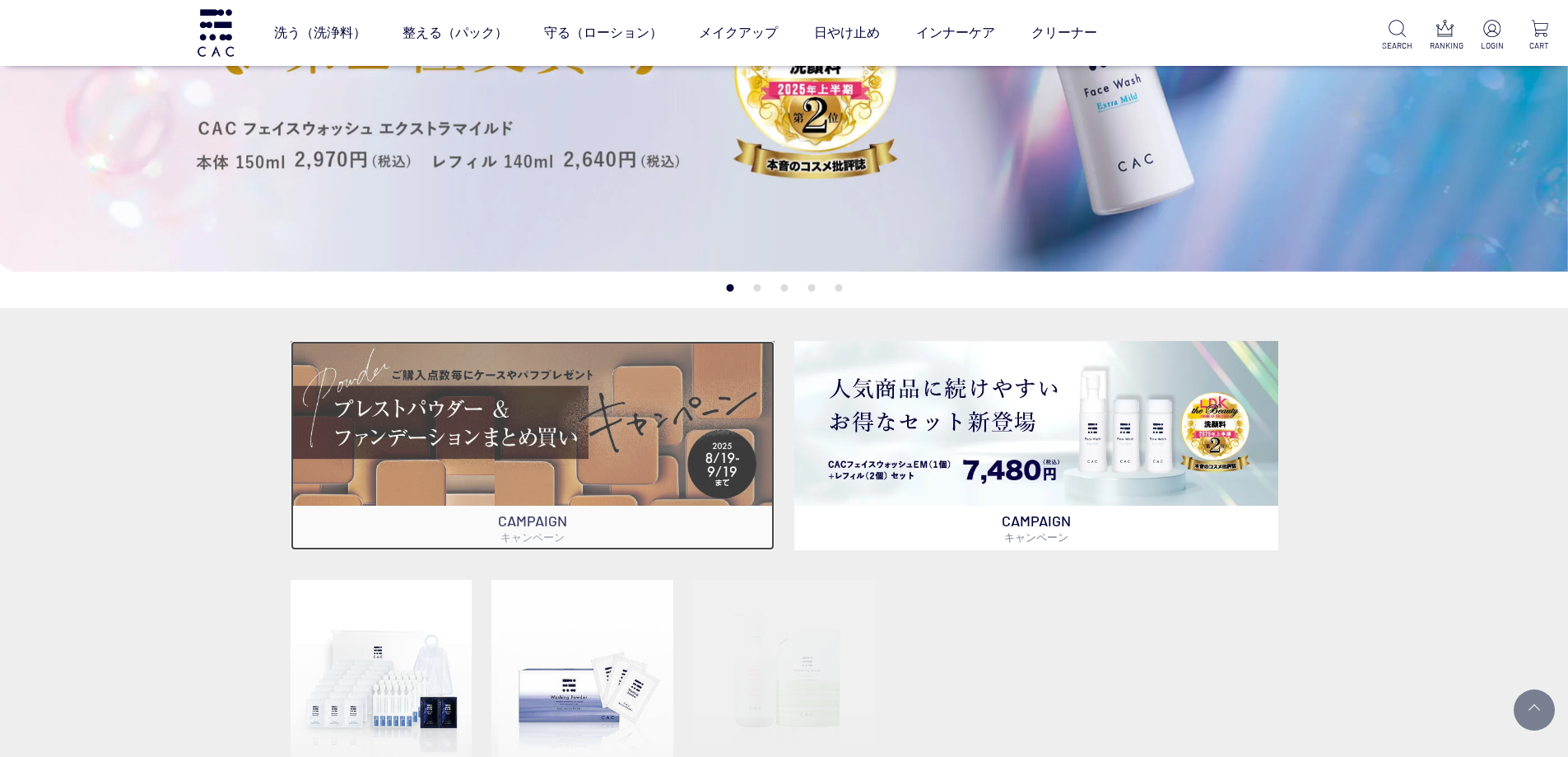
click at [612, 466] on img at bounding box center [533, 423] width 484 height 164
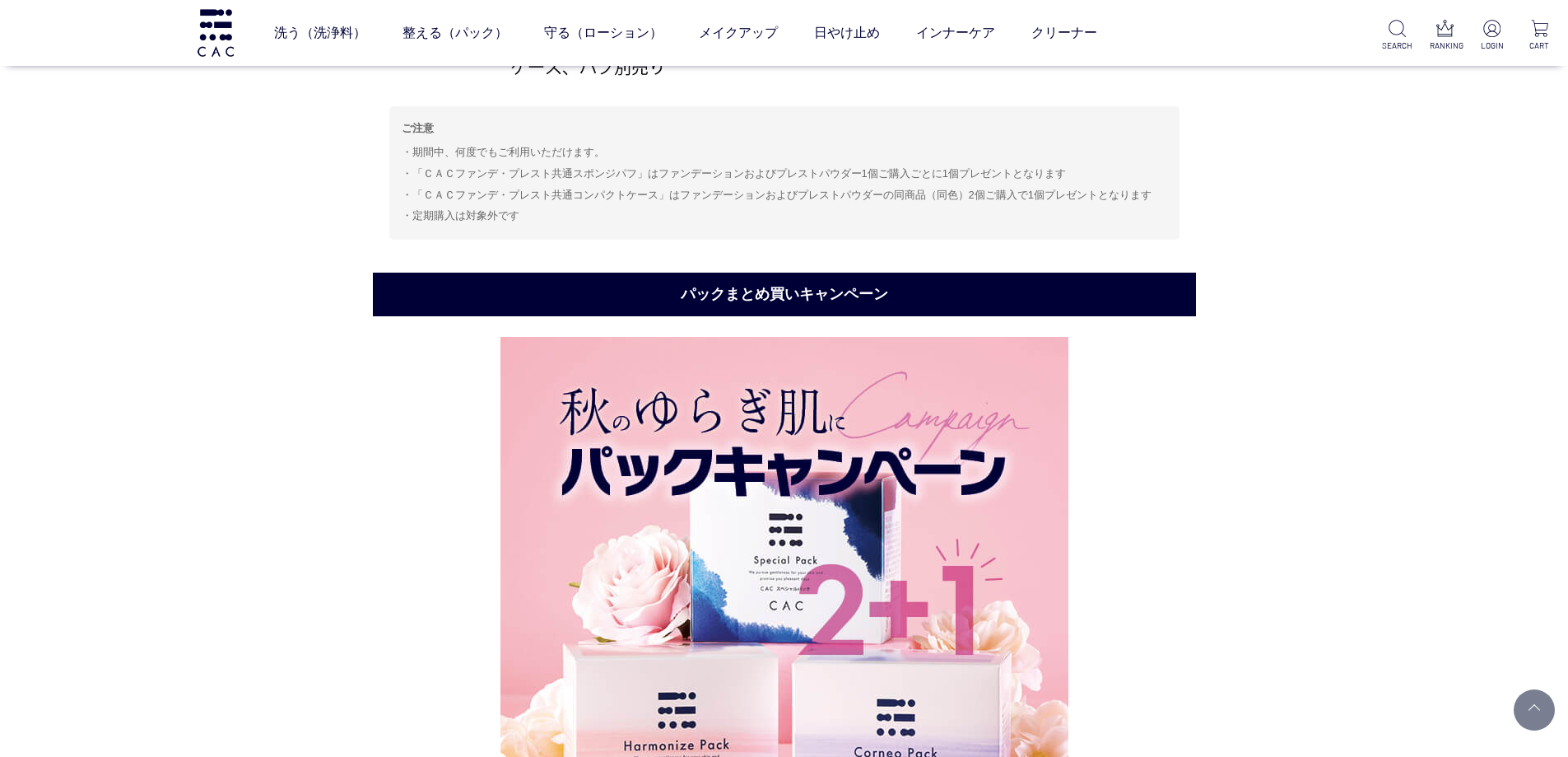
scroll to position [1729, 0]
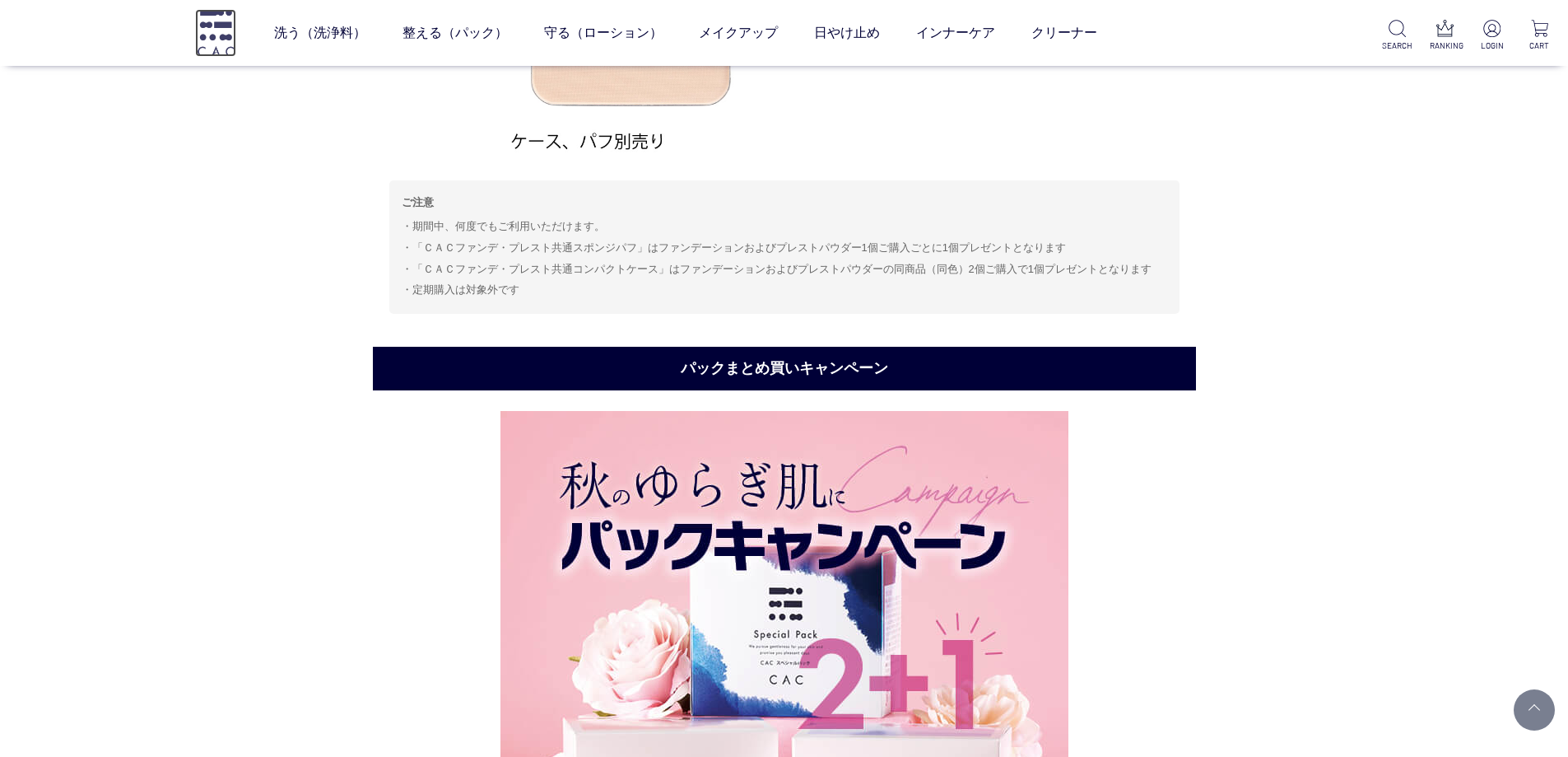
click at [216, 29] on img at bounding box center [216, 32] width 41 height 47
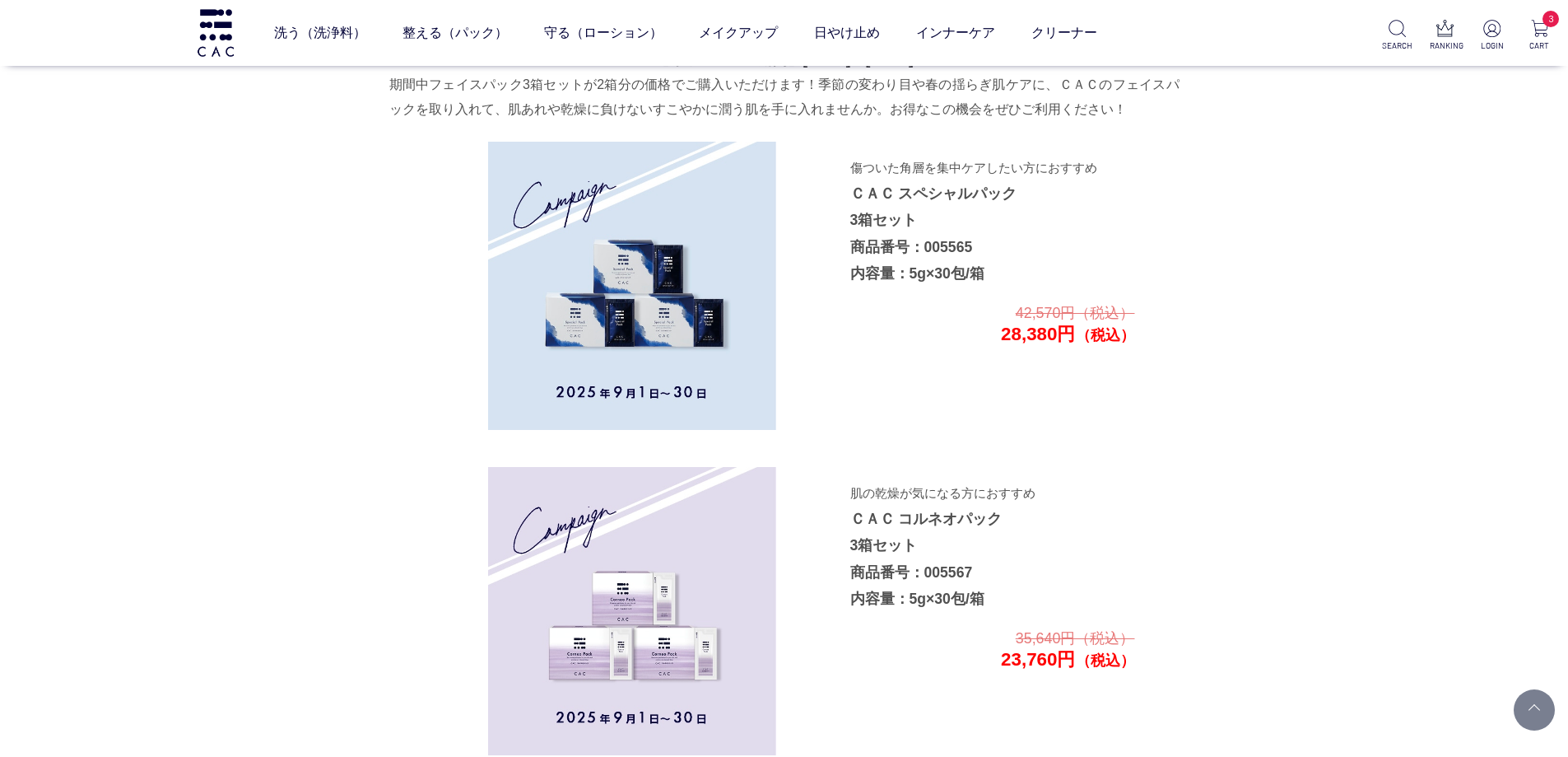
scroll to position [2717, 0]
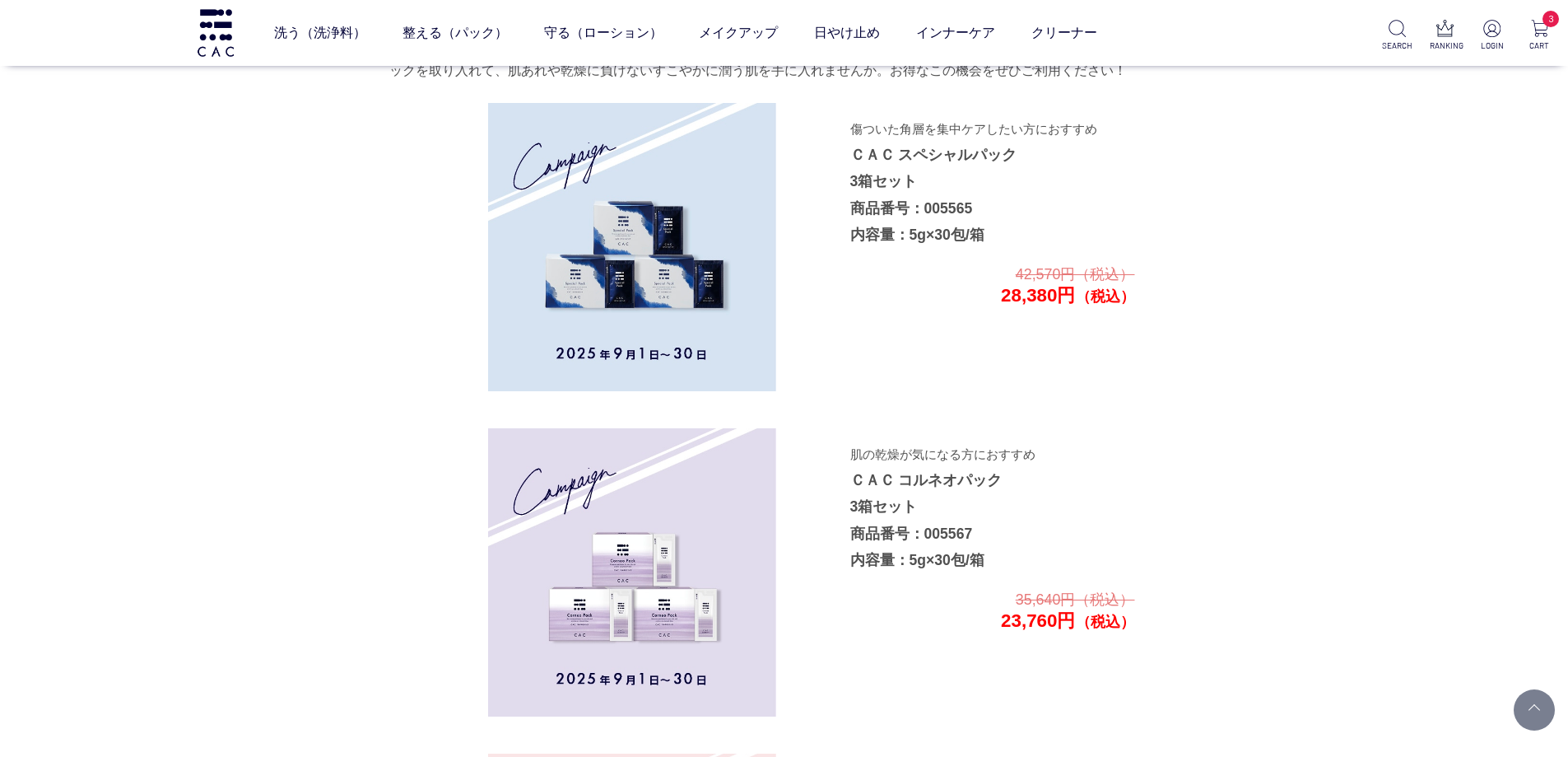
click at [546, 315] on img at bounding box center [632, 246] width 288 height 288
drag, startPoint x: 862, startPoint y: 140, endPoint x: 872, endPoint y: 286, distance: 146.3
click at [862, 141] on span "傷ついた角層を集中ケアしたい方におすすめ" at bounding box center [973, 135] width 247 height 26
drag, startPoint x: 870, startPoint y: 484, endPoint x: 771, endPoint y: 503, distance: 100.8
click at [868, 485] on p "肌の乾燥が気になる方におすすめ ＣＡＣ コルネオパック 3箱セット 商品番号：005567 内容量：5g×30包/箱" at bounding box center [992, 506] width 283 height 132
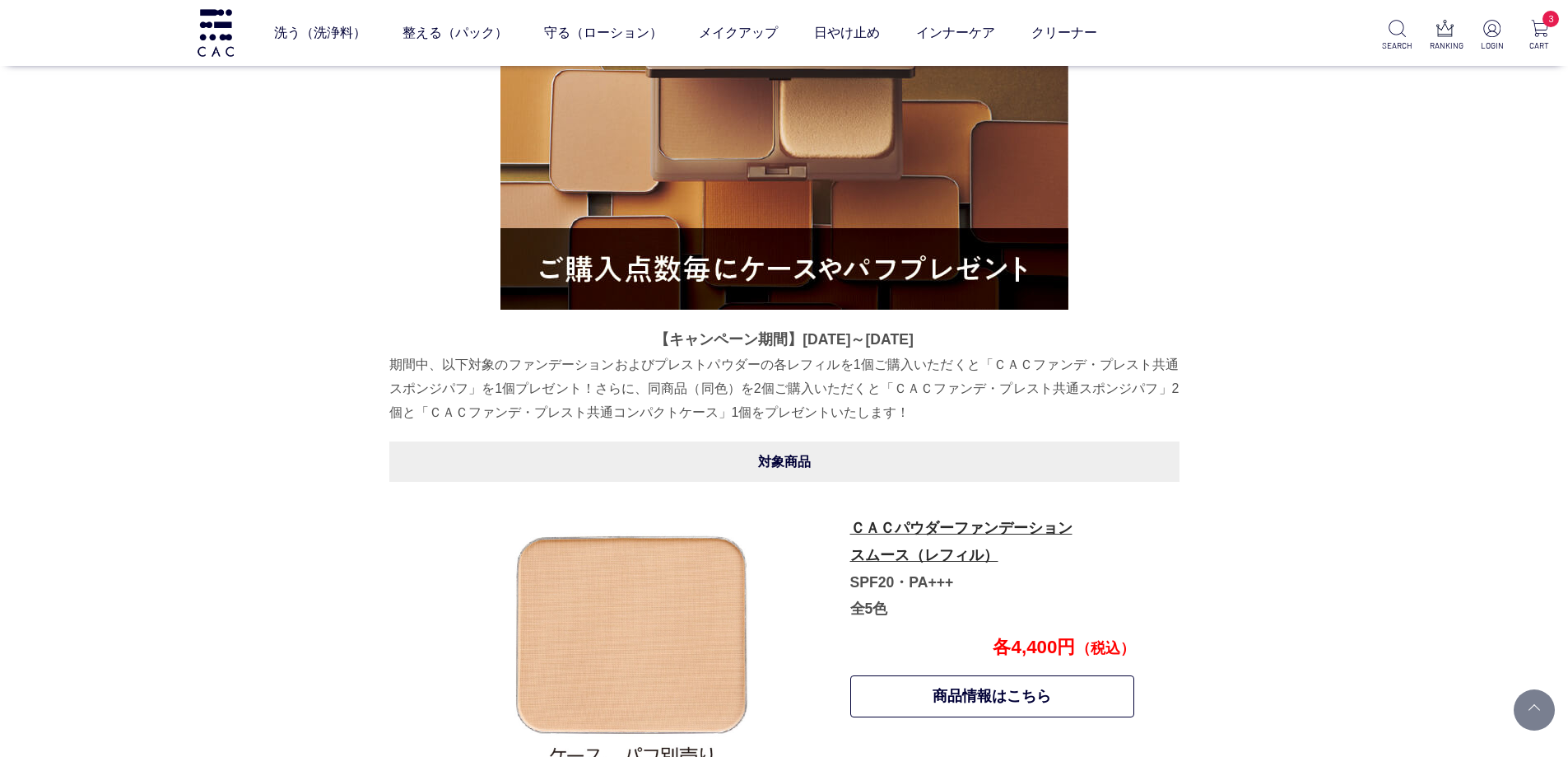
scroll to position [905, 0]
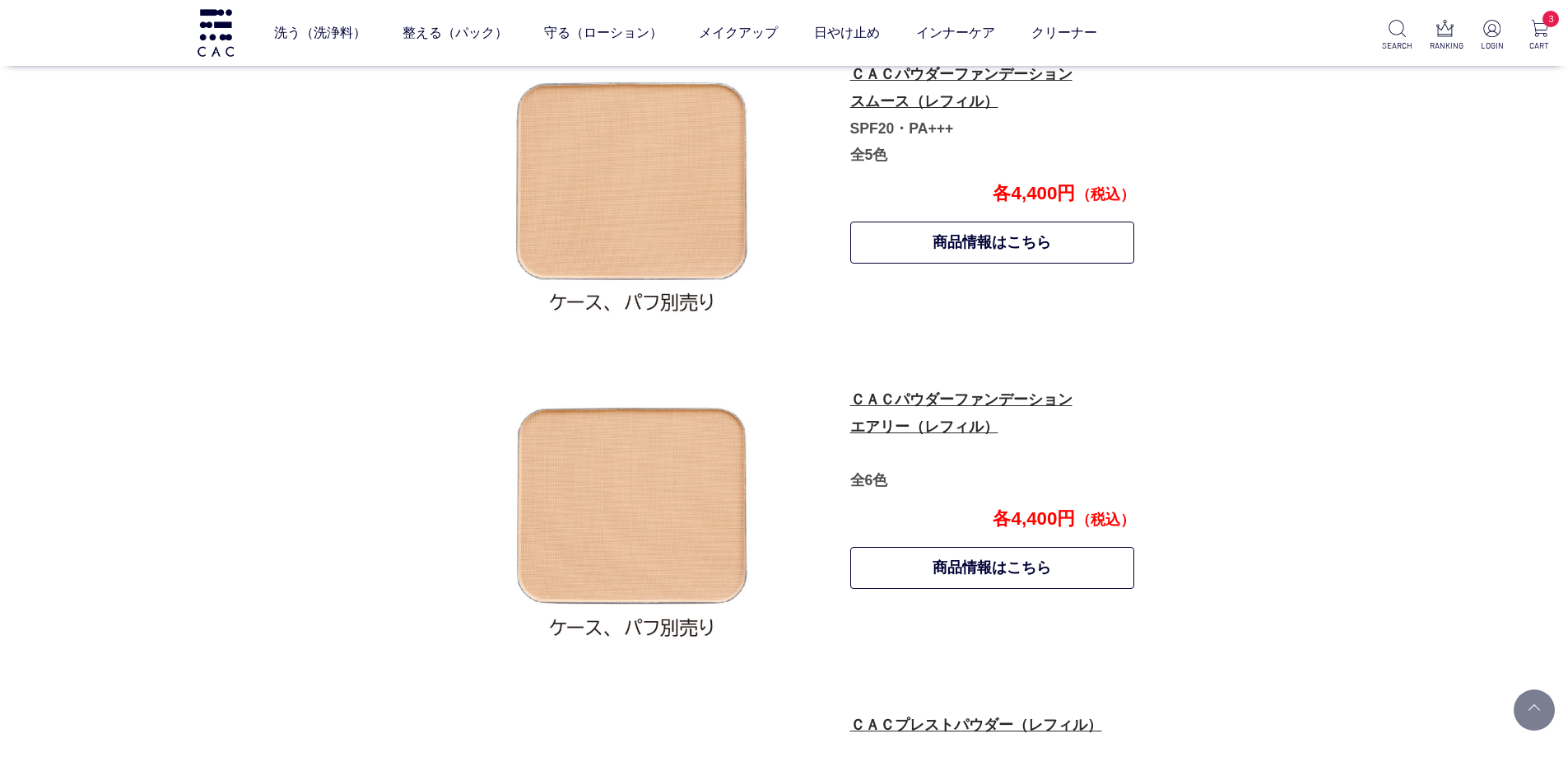
click at [447, 167] on div "【キャンペーン期間】2025年8月19日～9月19日 期間中、以下対象のファンデーションおよびプレストパウダーの各レフィルを1個ご購入いただくと「ＣＡＣファン…" at bounding box center [784, 212] width 790 height 1850
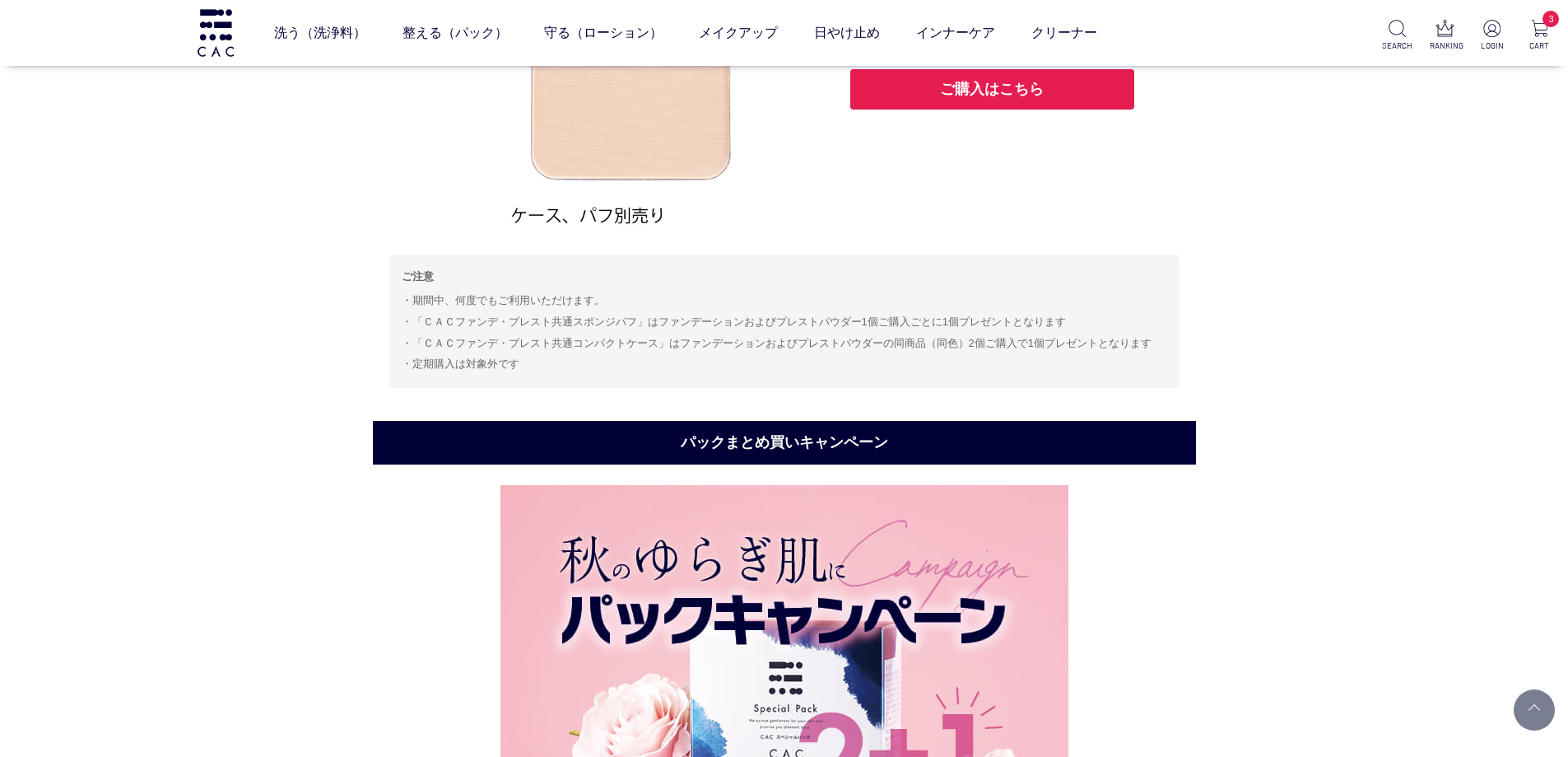
scroll to position [1811, 0]
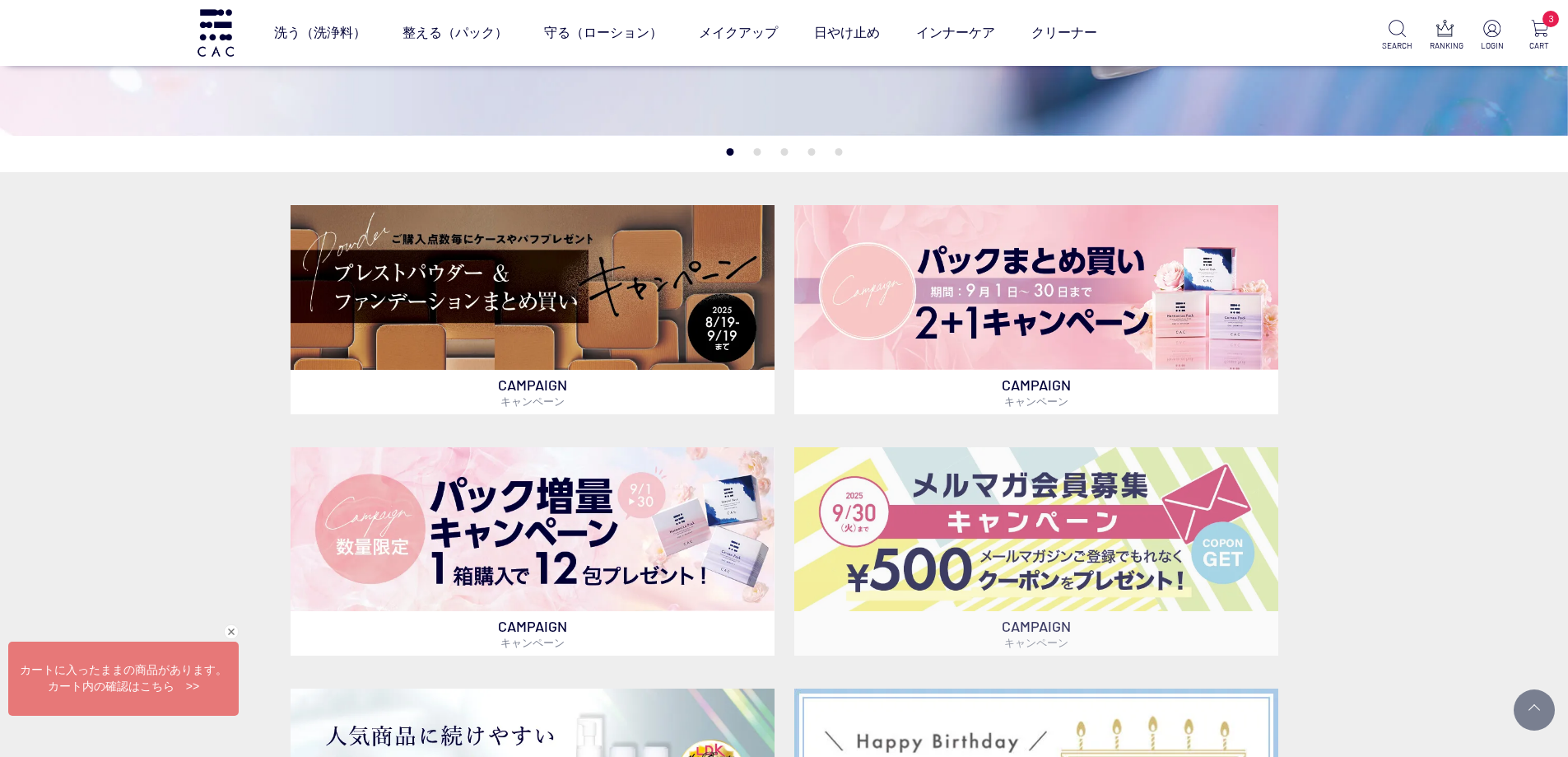
scroll to position [494, 0]
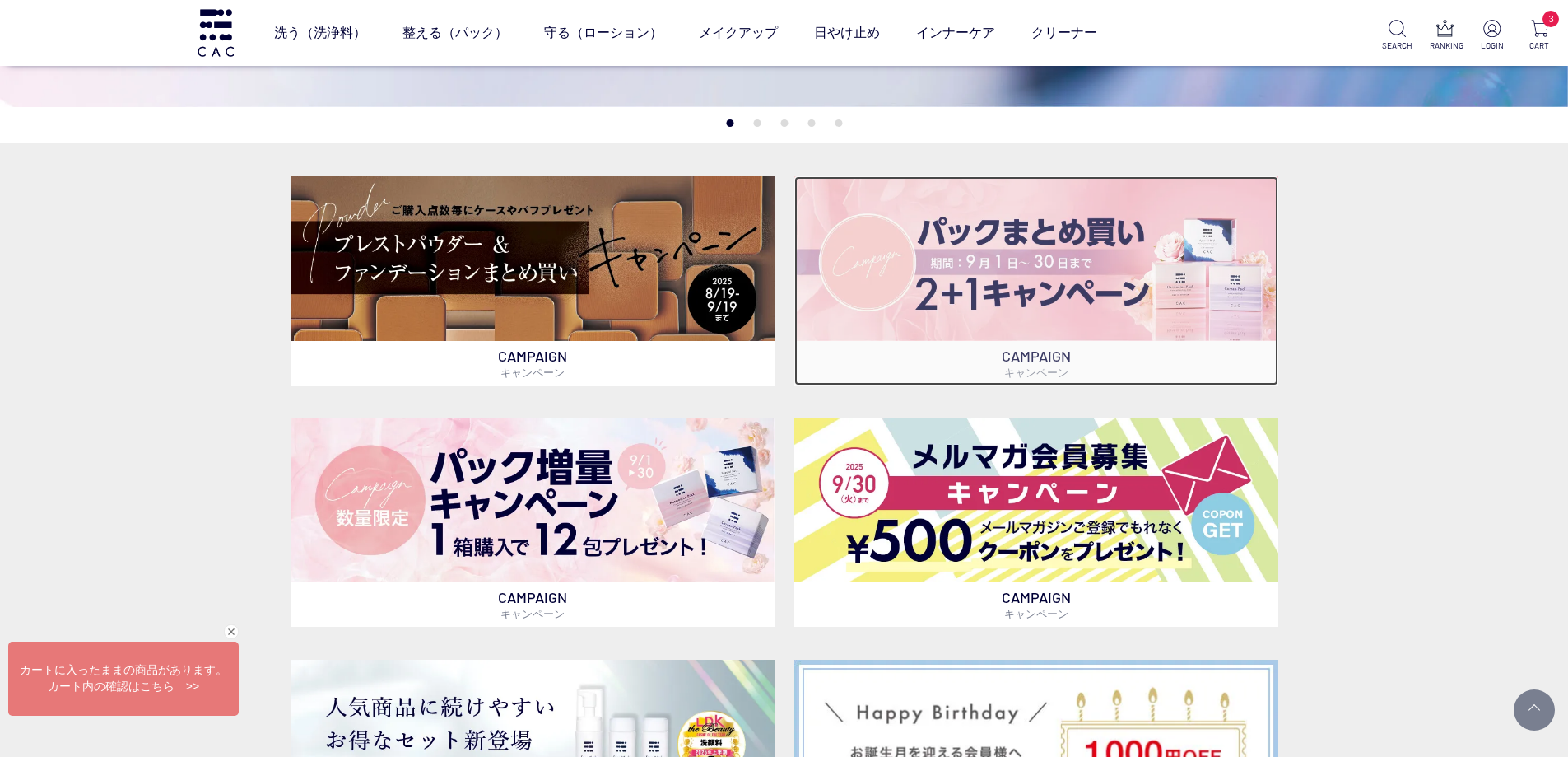
click at [1085, 289] on img at bounding box center [1036, 258] width 484 height 164
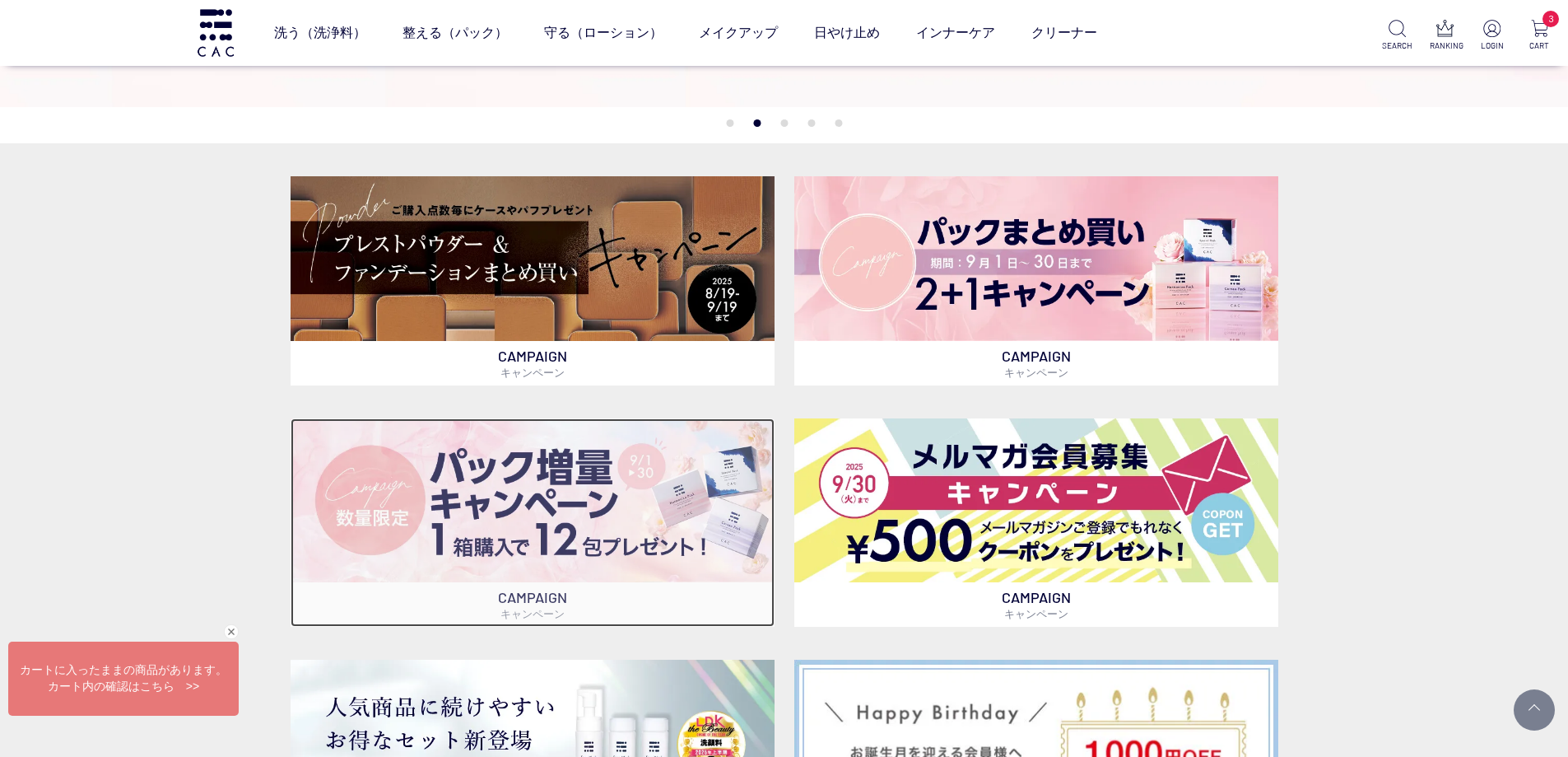
click at [688, 582] on img at bounding box center [533, 499] width 484 height 164
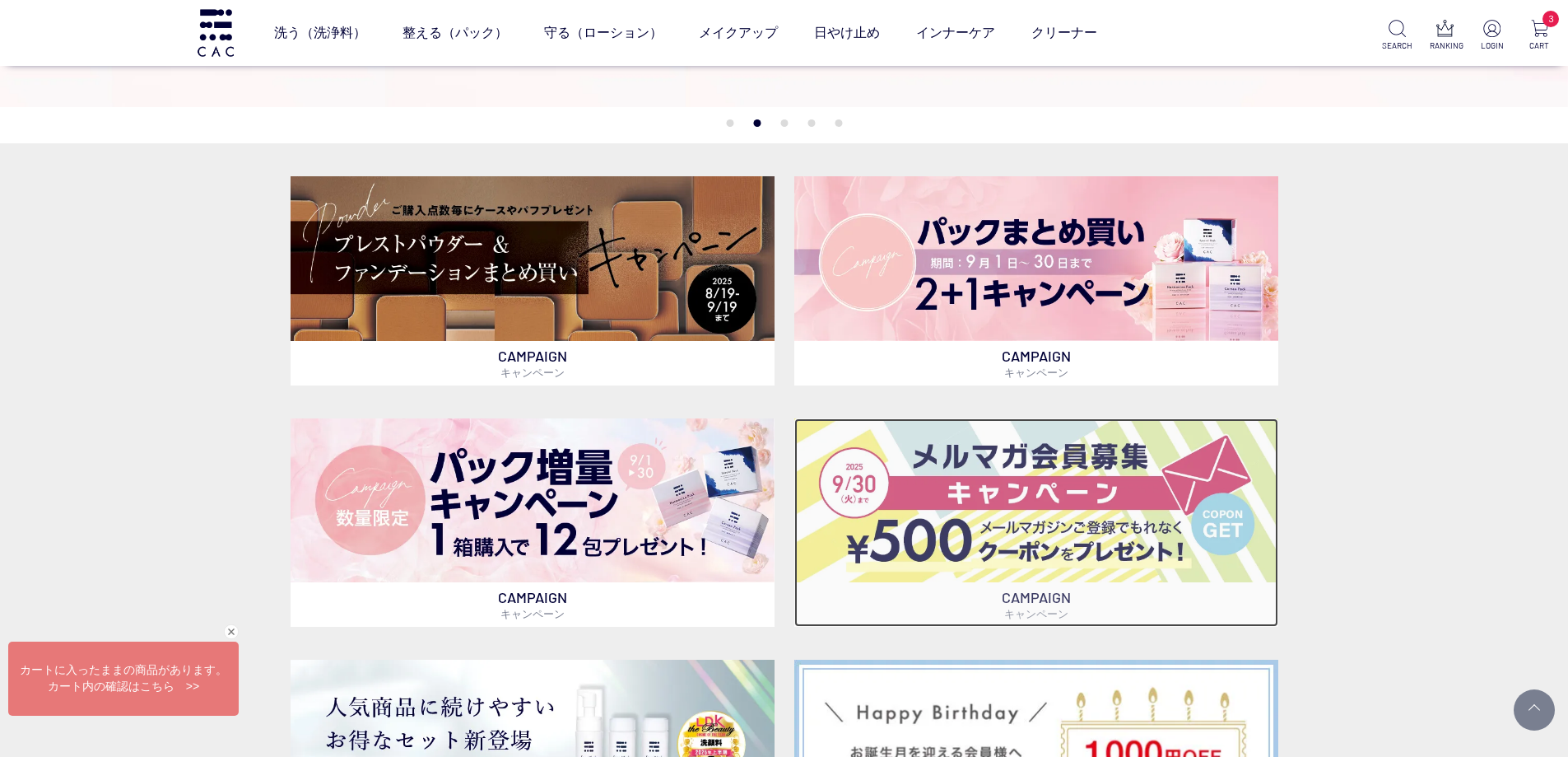
click at [858, 476] on img at bounding box center [1036, 499] width 484 height 164
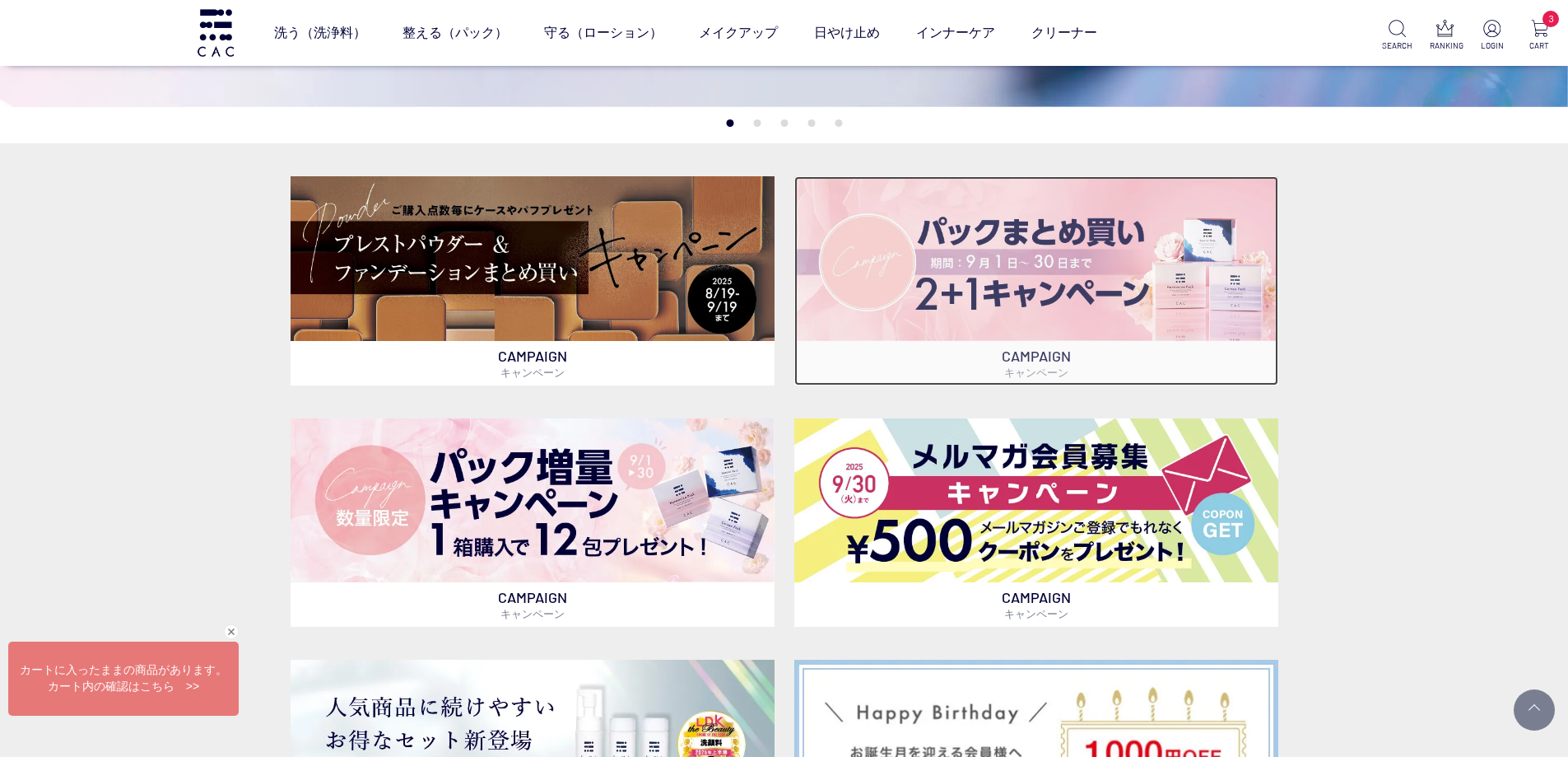
click at [911, 320] on img at bounding box center [1036, 258] width 484 height 164
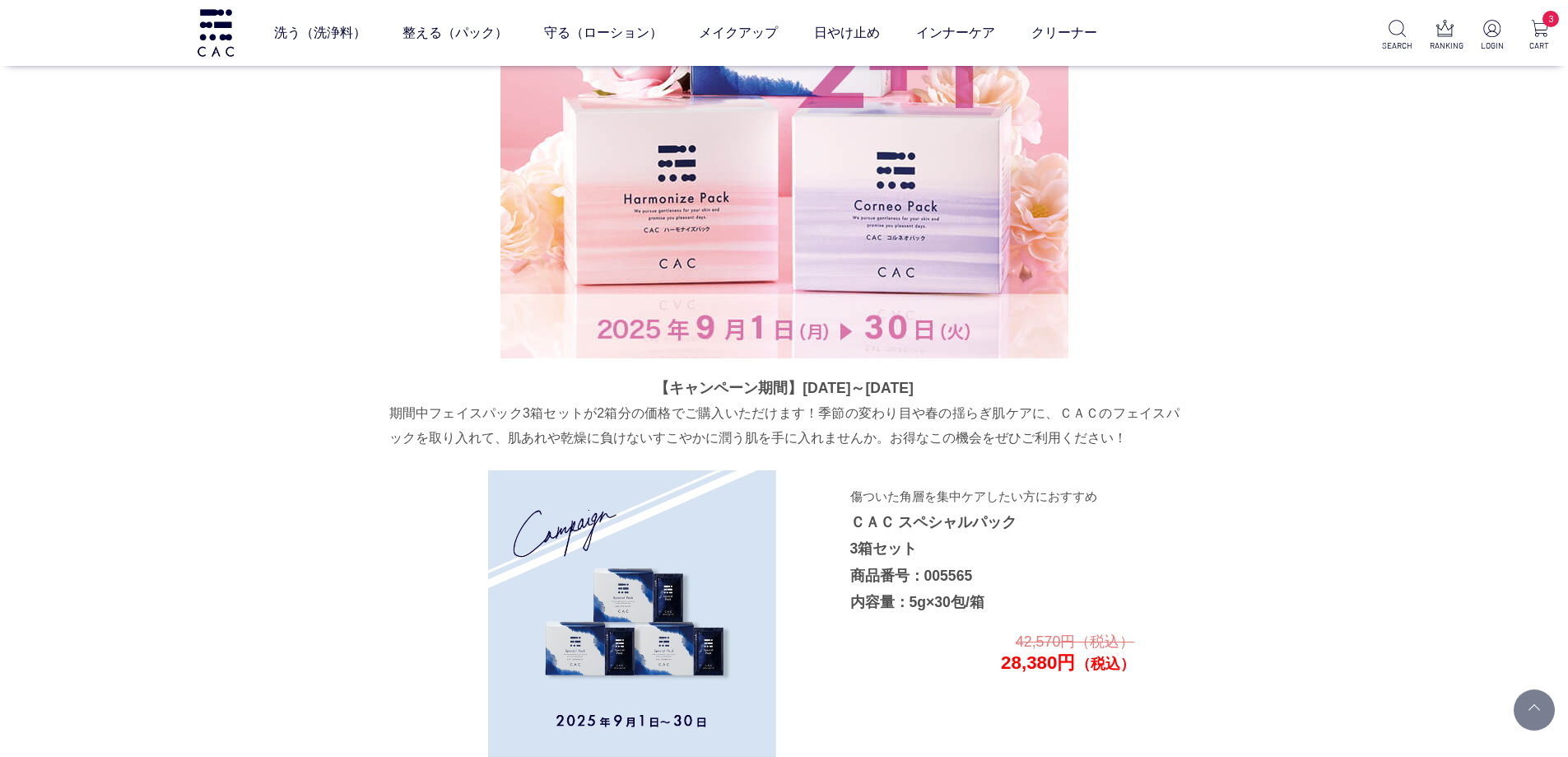
scroll to position [2323, 0]
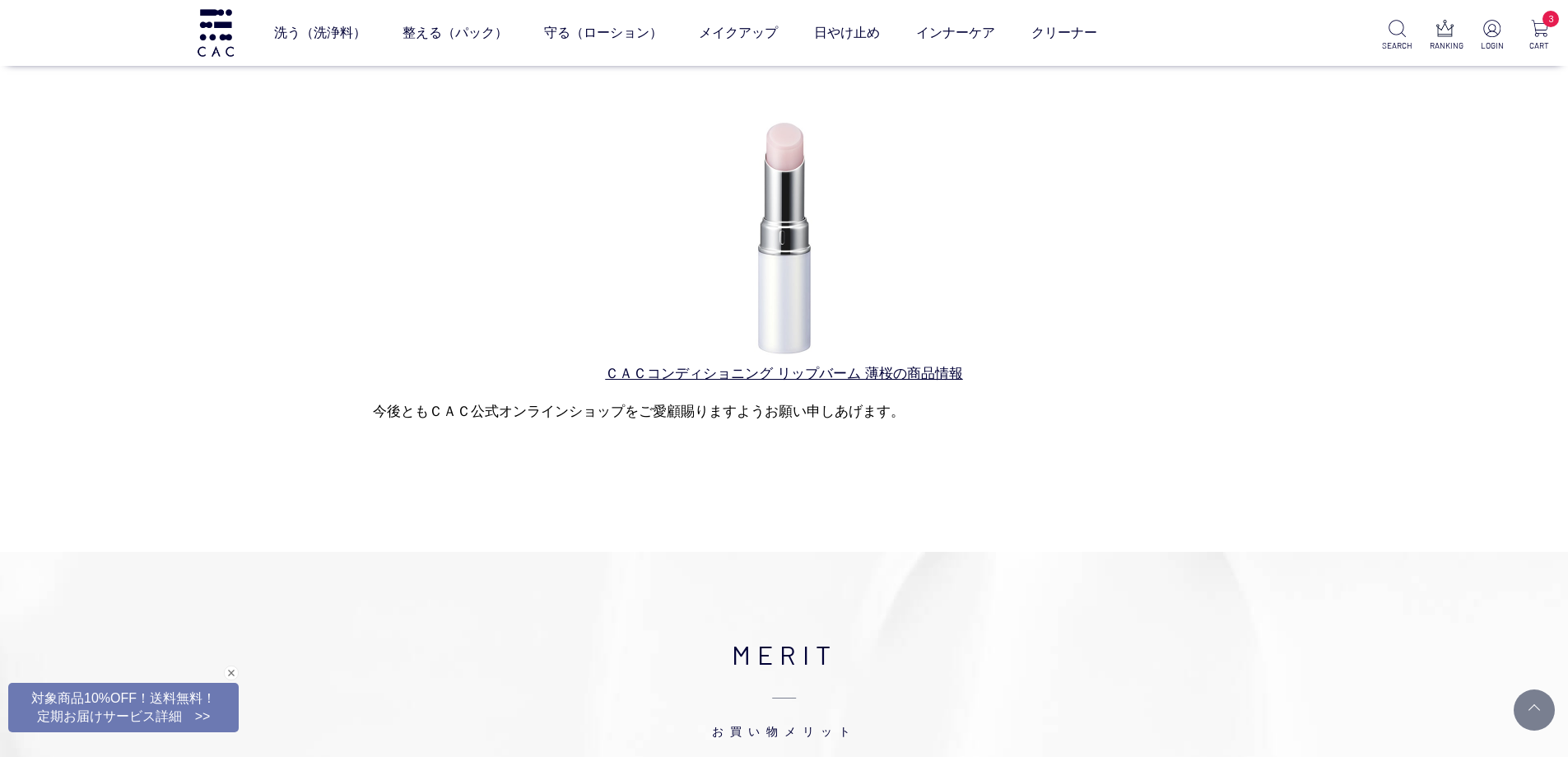
scroll to position [165, 0]
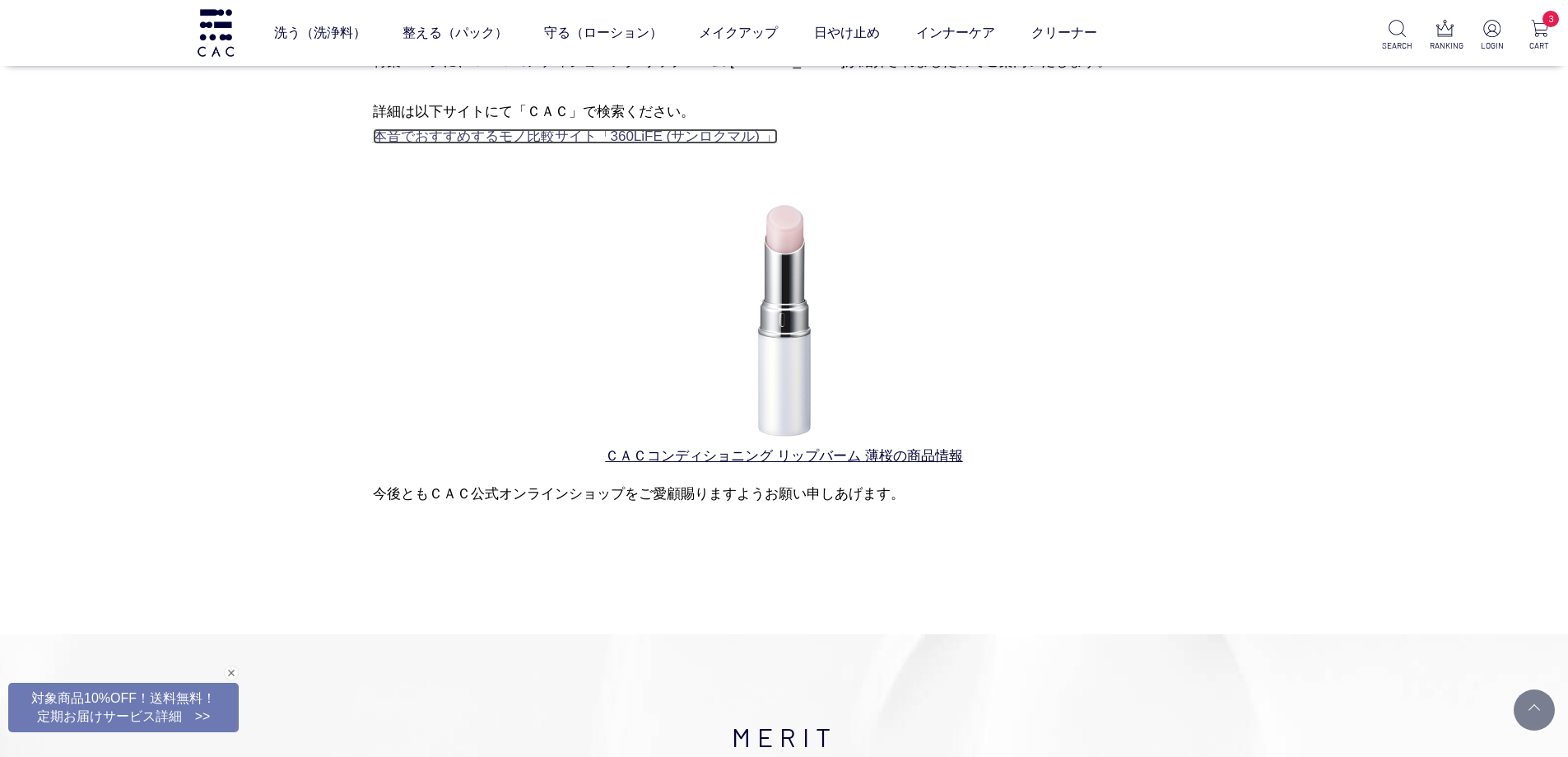
click at [646, 145] on link "本音でおすすめするモノ比較サイト「360LiFE (サンロクマル) 」" at bounding box center [575, 136] width 405 height 16
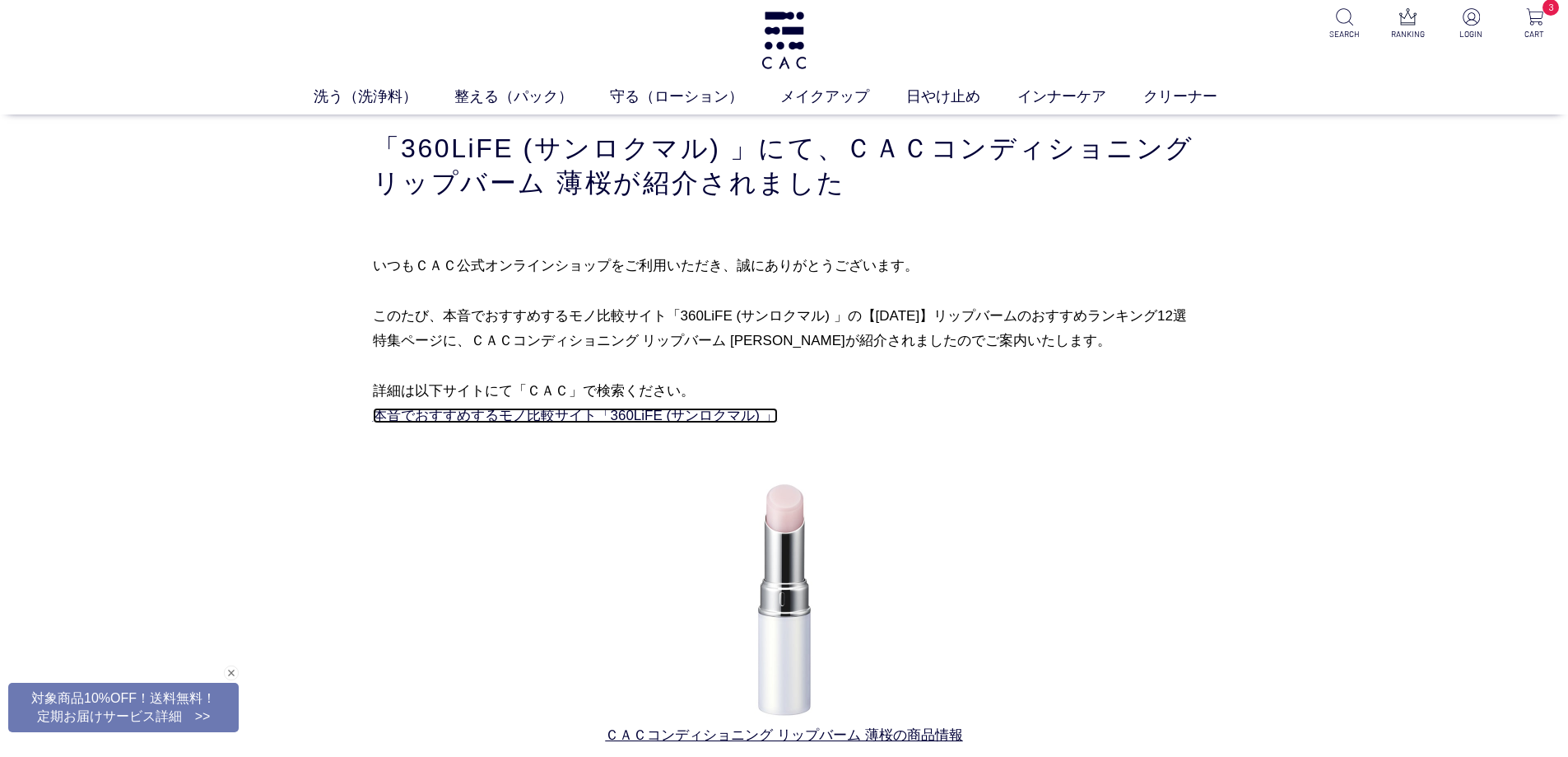
scroll to position [0, 0]
